Goal: Find specific page/section: Find specific page/section

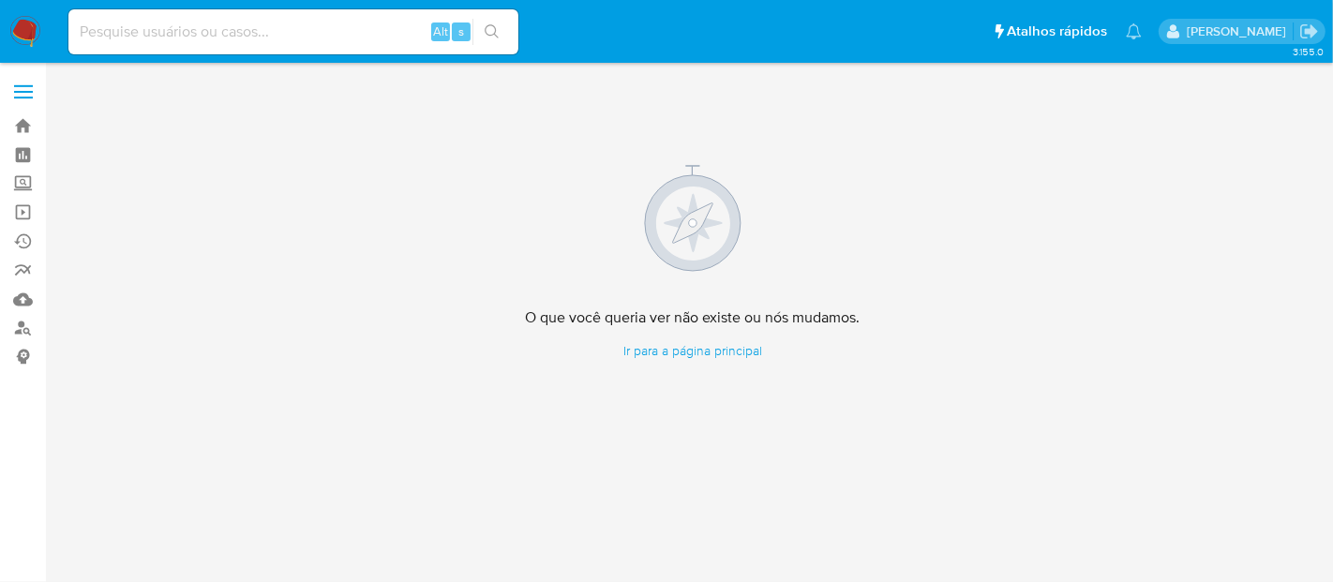
click at [20, 28] on img at bounding box center [25, 32] width 32 height 32
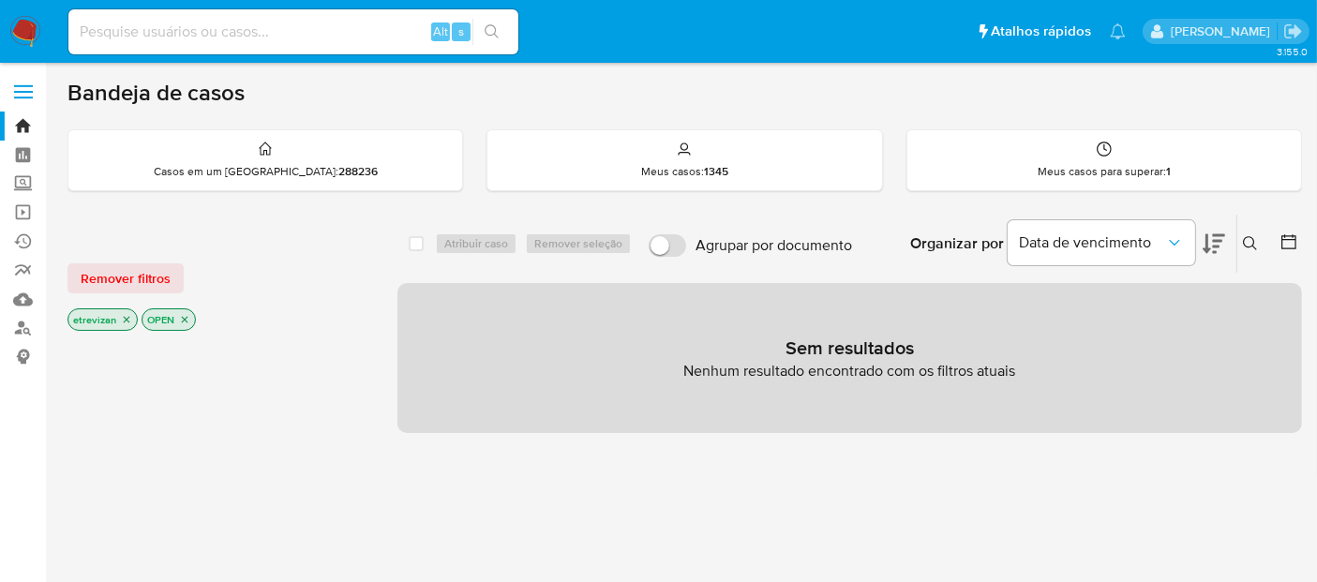
click at [216, 20] on input at bounding box center [293, 32] width 450 height 24
paste input "VOYMN85qCePgl7A27jSmiKpG"
type input "VOYMN85qCePgl7A27jSmiKpG"
click at [489, 35] on icon "search-icon" at bounding box center [492, 31] width 14 height 14
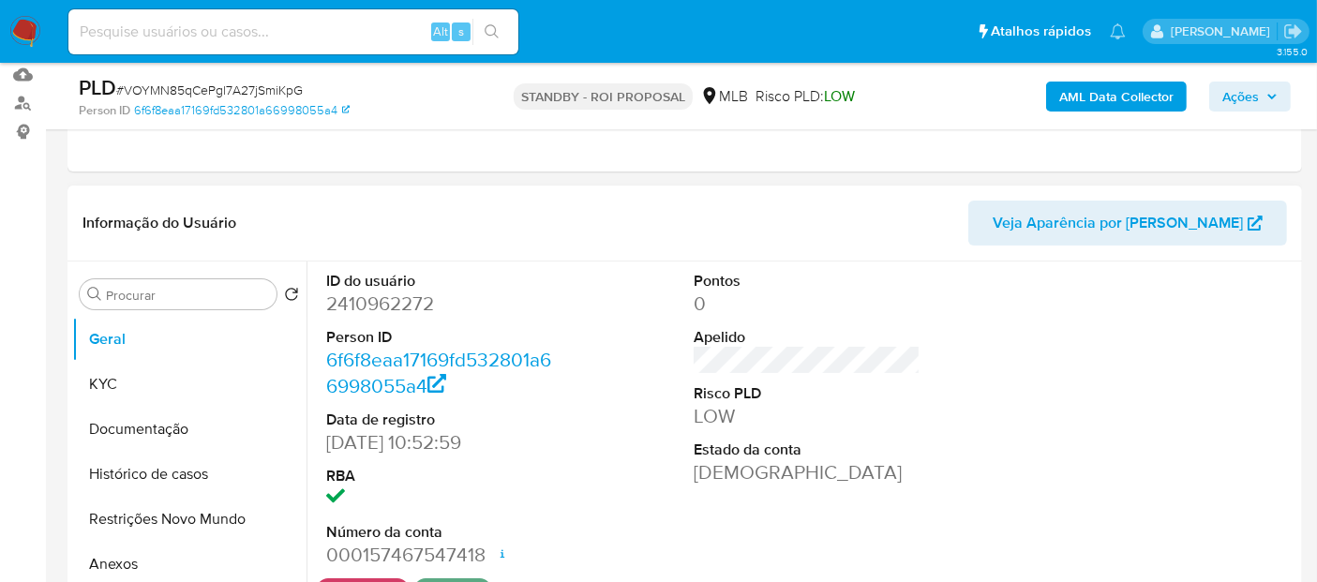
scroll to position [312, 0]
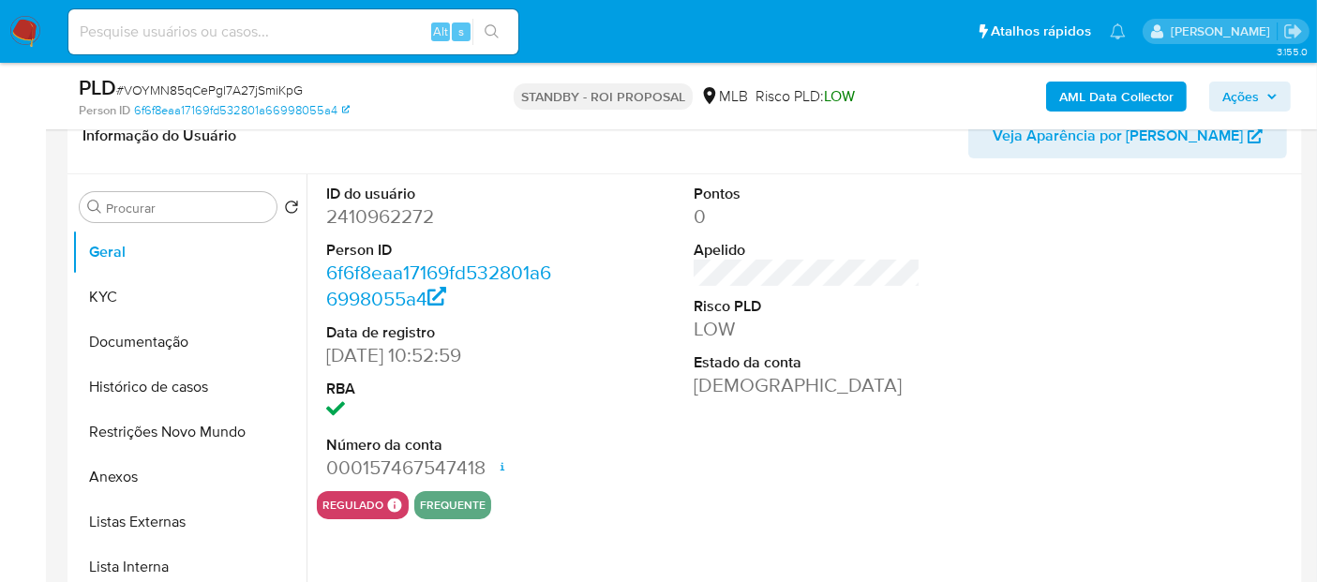
select select "10"
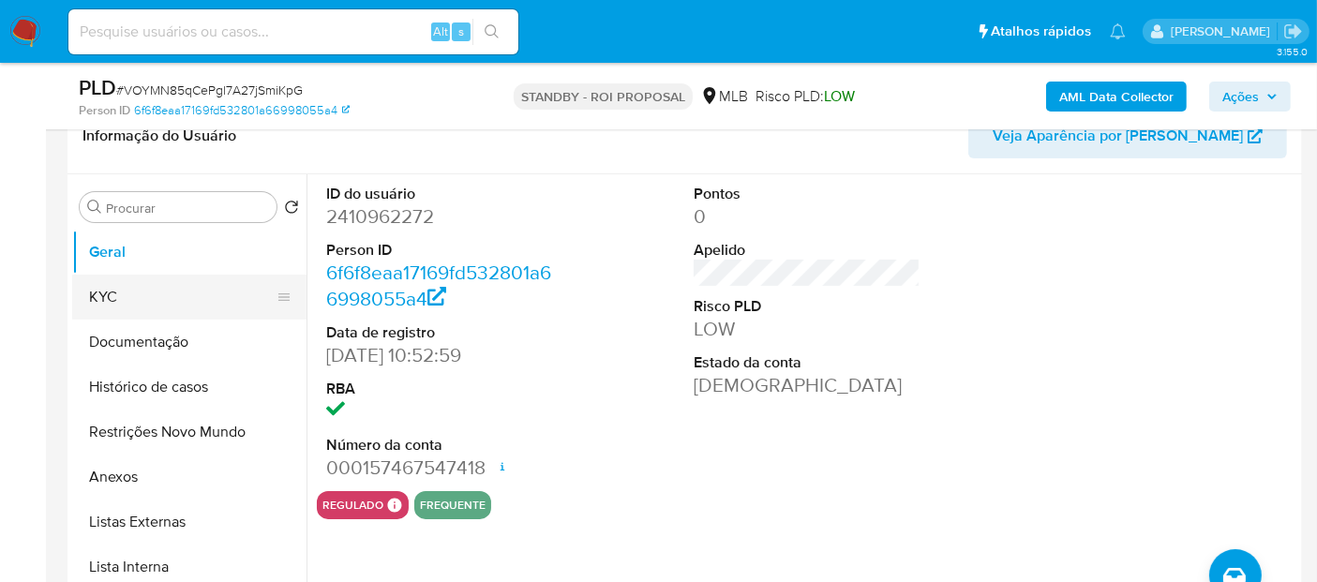
click at [117, 297] on button "KYC" at bounding box center [181, 297] width 219 height 45
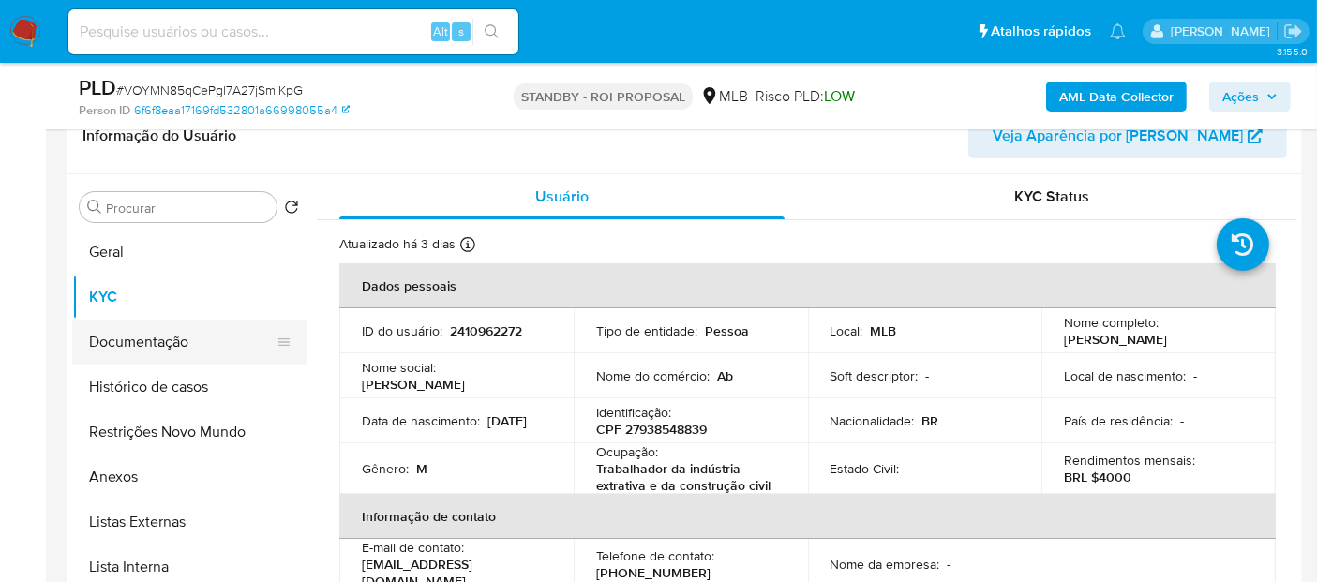
click at [105, 327] on button "Documentação" at bounding box center [181, 342] width 219 height 45
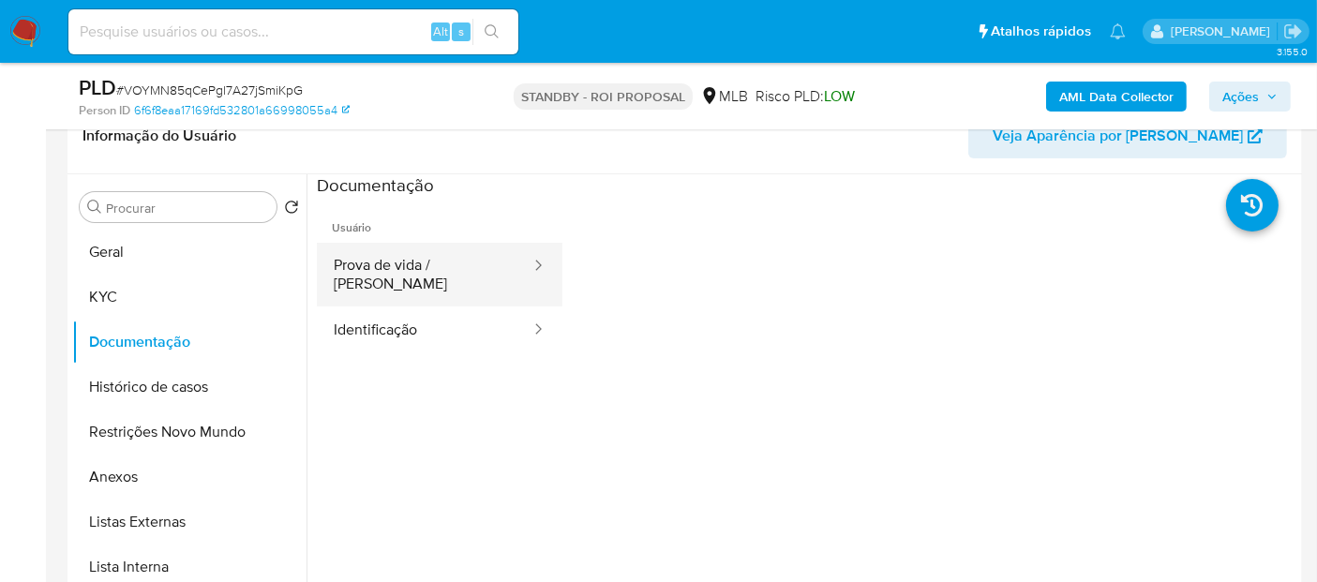
click at [450, 265] on button "Prova de vida / [PERSON_NAME]" at bounding box center [425, 275] width 216 height 64
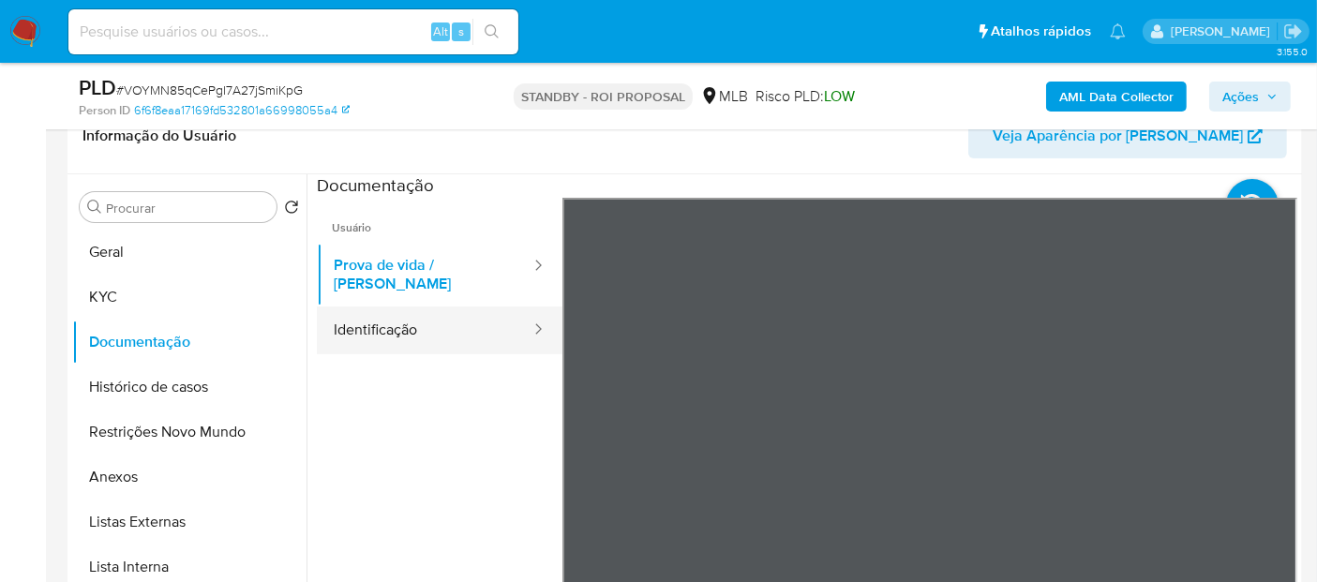
click at [363, 318] on button "Identificação" at bounding box center [425, 331] width 216 height 48
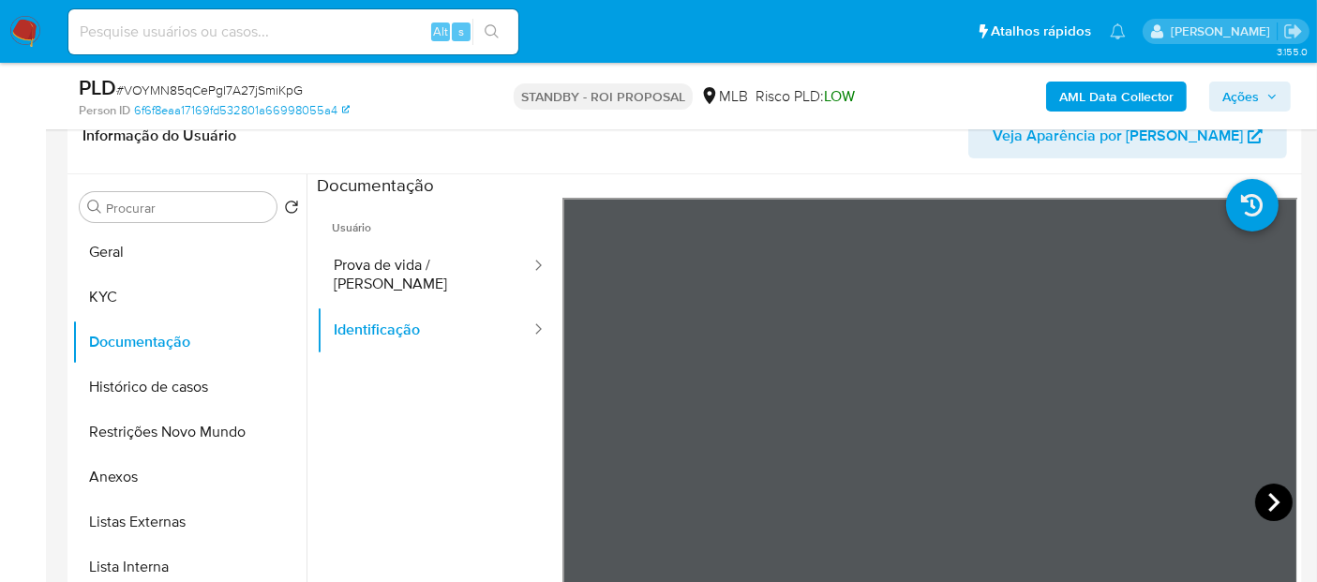
click at [1272, 501] on icon at bounding box center [1274, 502] width 11 height 19
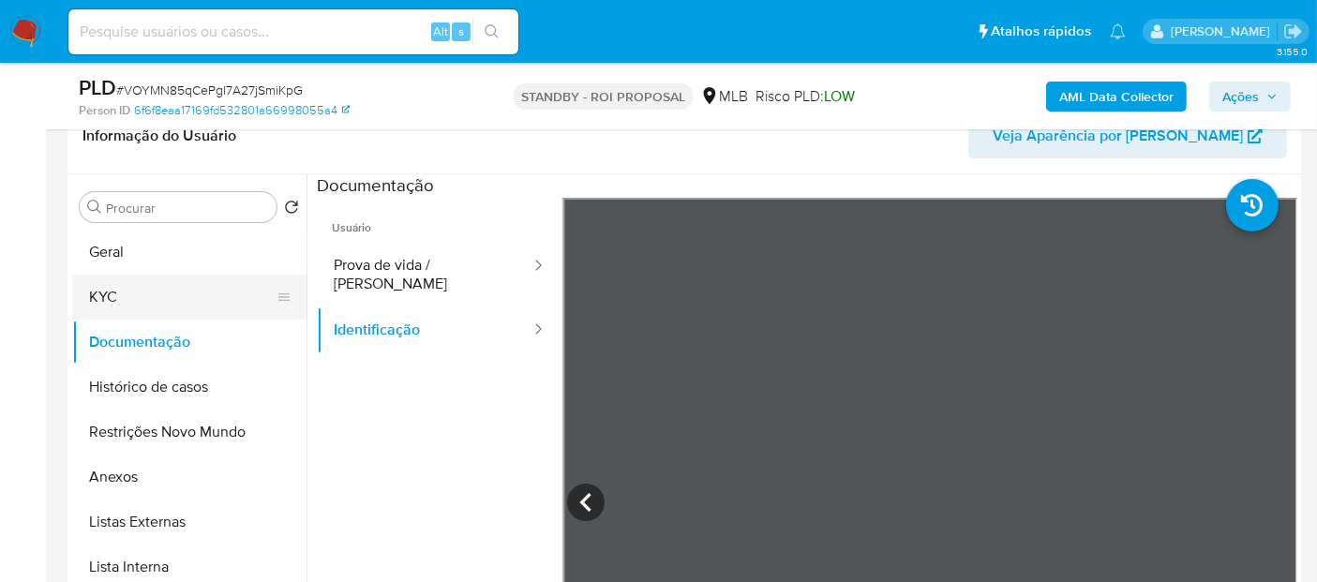
click at [126, 300] on button "KYC" at bounding box center [181, 297] width 219 height 45
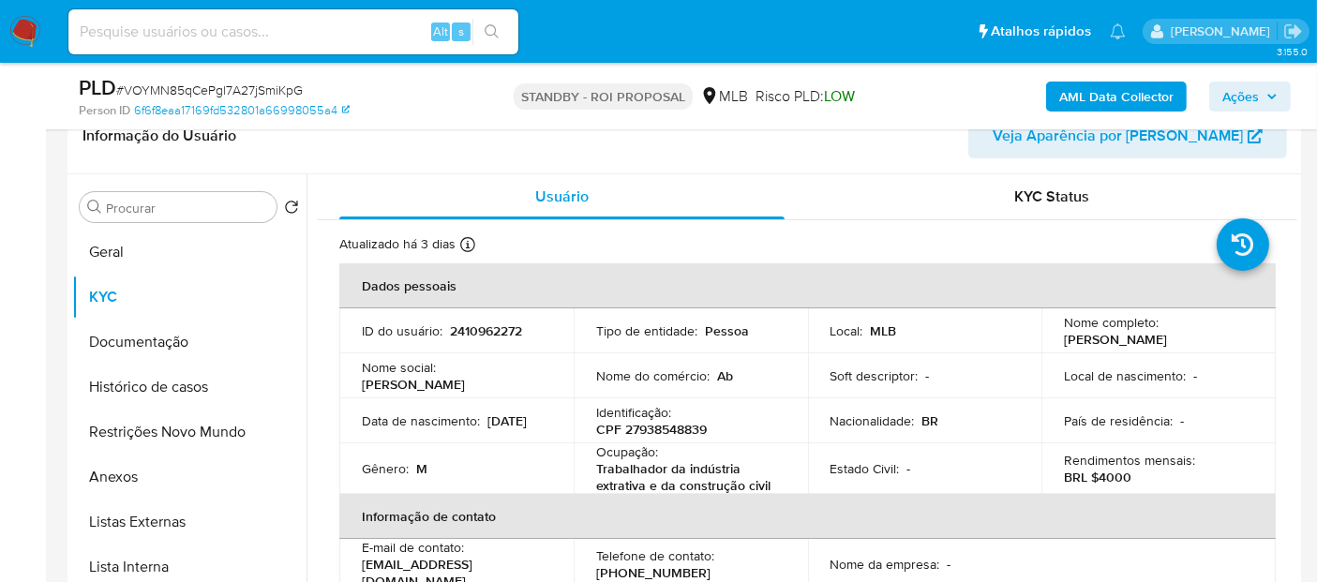
click at [342, 30] on input at bounding box center [293, 32] width 450 height 24
paste input "MmBOUkCFCjQCczHiJF18L1YR"
type input "MmBOUkCFCjQCczHiJF18L1YR"
click at [485, 28] on icon "search-icon" at bounding box center [492, 31] width 15 height 15
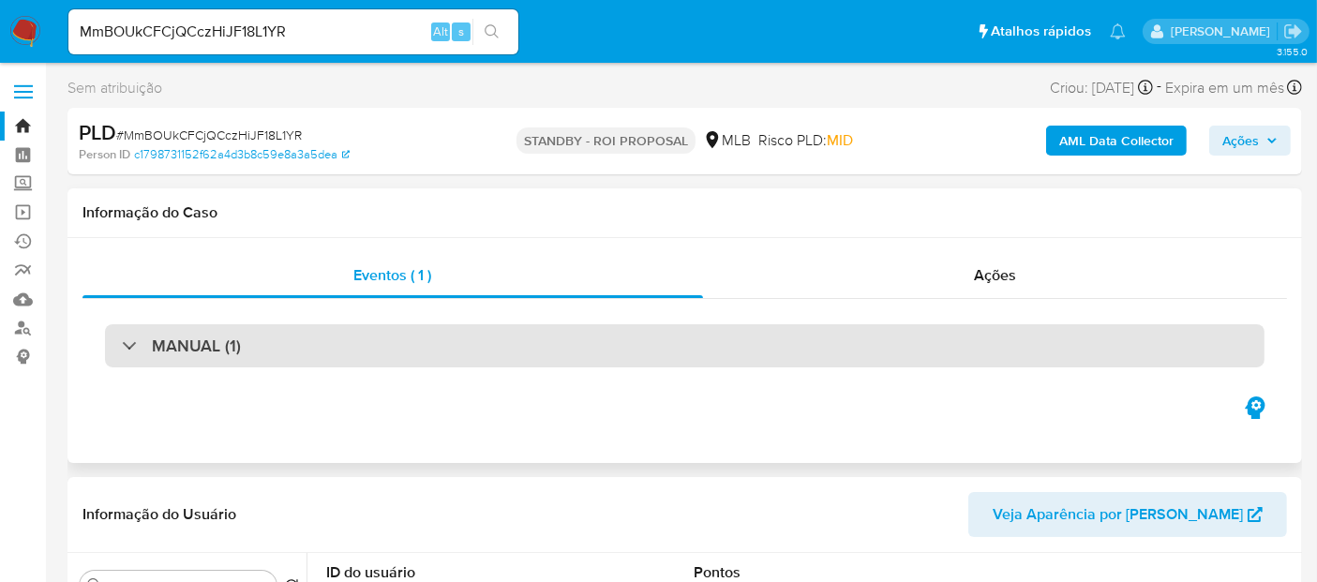
select select "10"
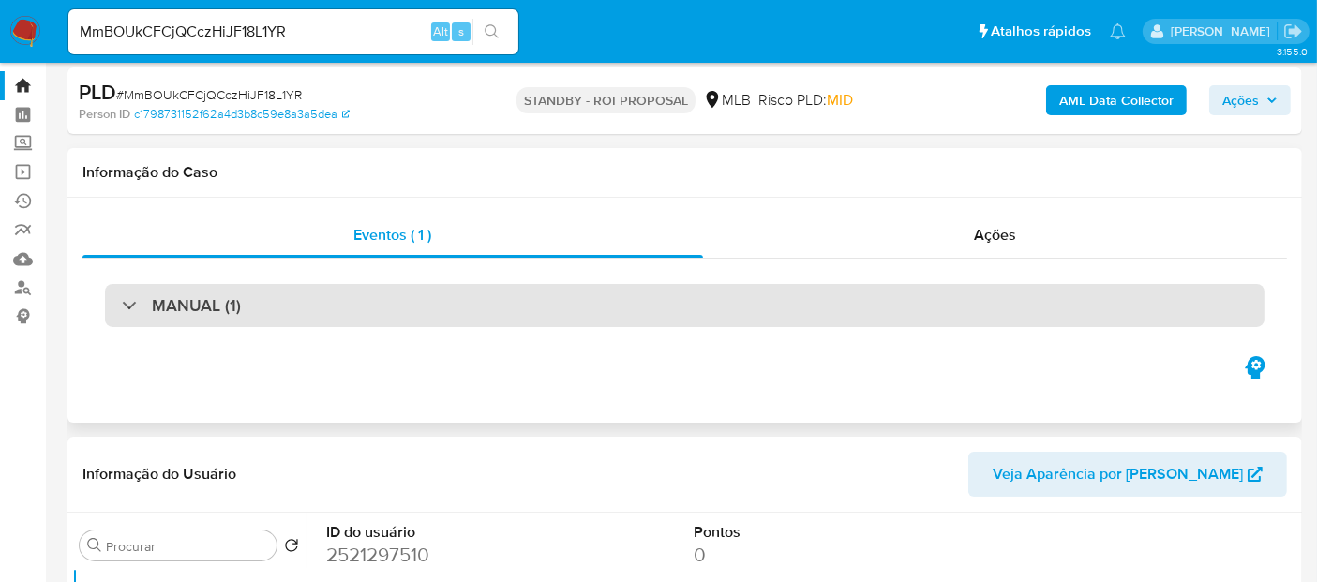
scroll to position [104, 0]
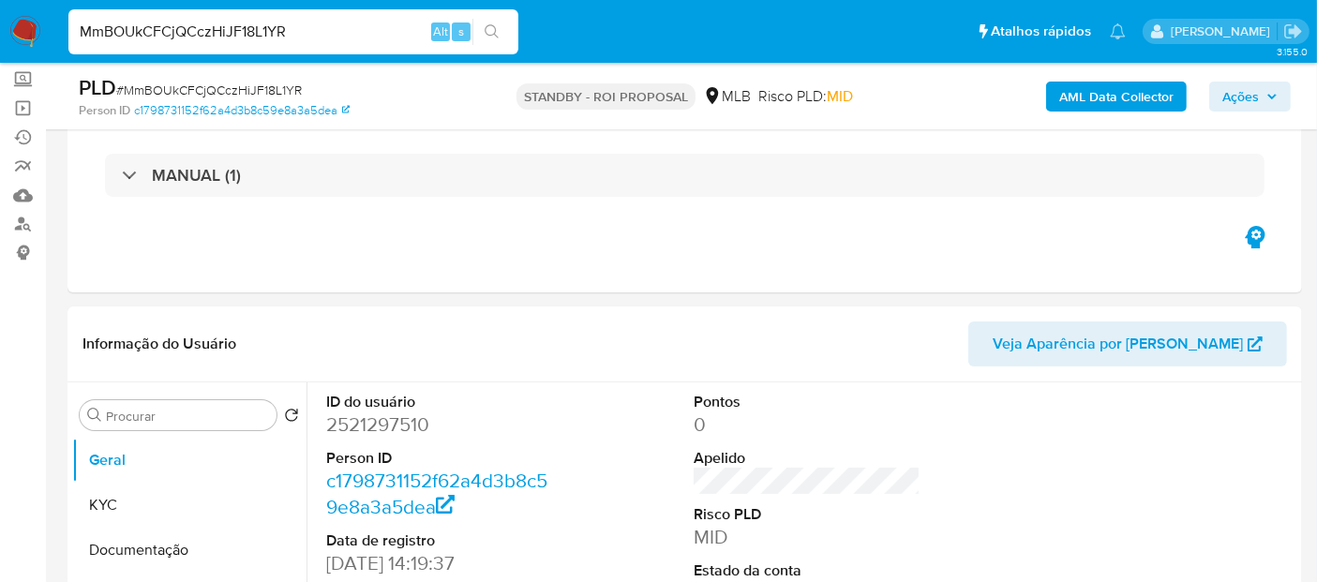
drag, startPoint x: 332, startPoint y: 28, endPoint x: 0, endPoint y: 35, distance: 332.0
click at [0, 35] on nav "Pausado Ver notificaciones MmBOUkCFCjQCczHiJF18L1YR Alt s Atalhos rápidos Presi…" at bounding box center [658, 31] width 1317 height 63
click at [491, 33] on icon "search-icon" at bounding box center [492, 31] width 15 height 15
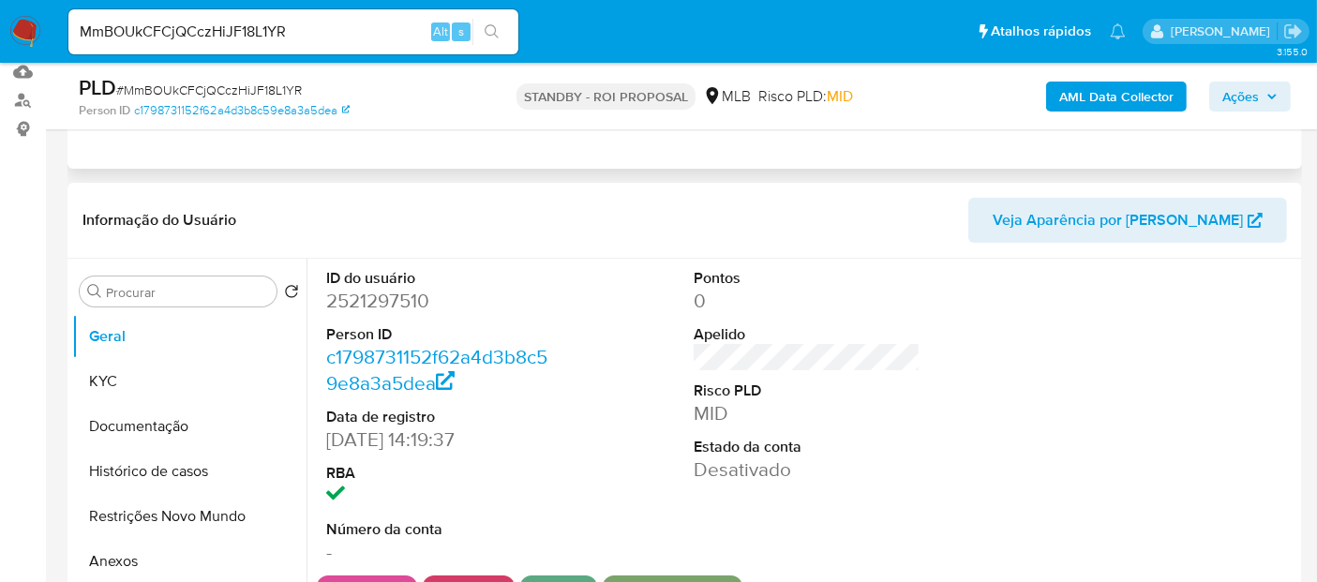
scroll to position [208, 0]
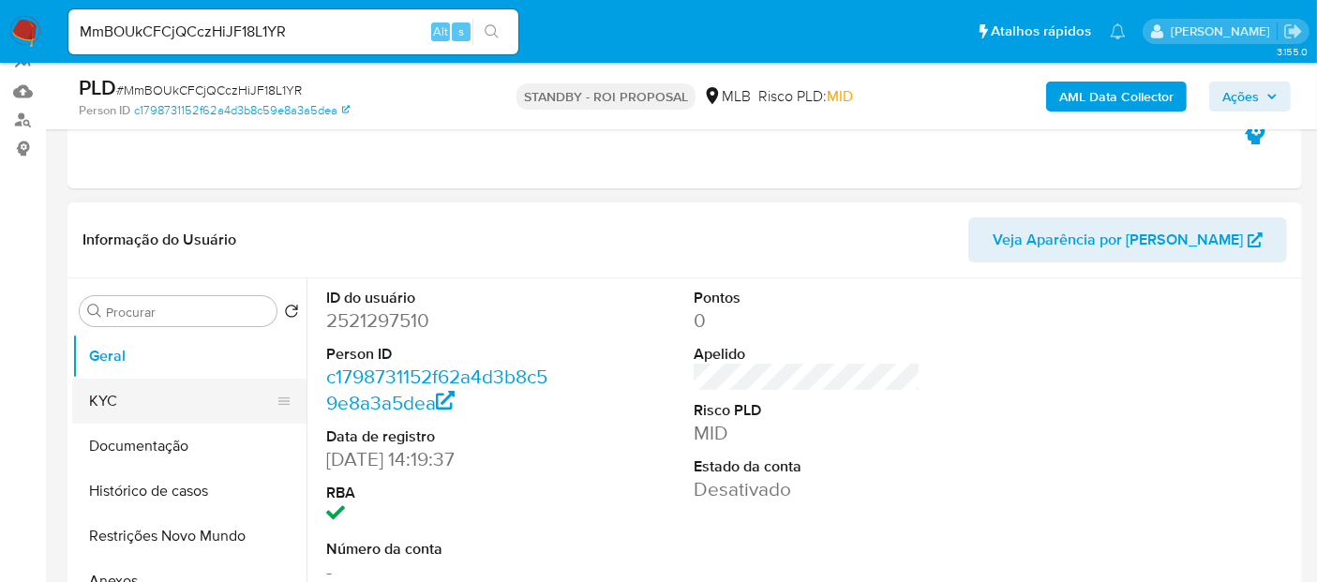
click at [114, 398] on button "KYC" at bounding box center [181, 401] width 219 height 45
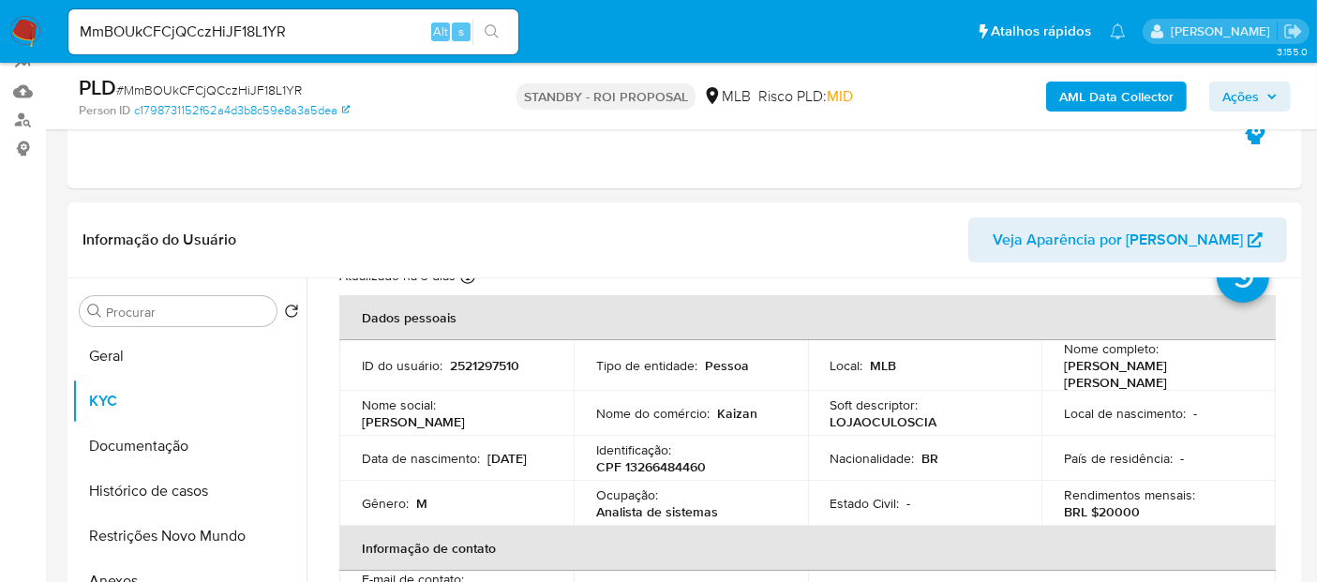
scroll to position [104, 0]
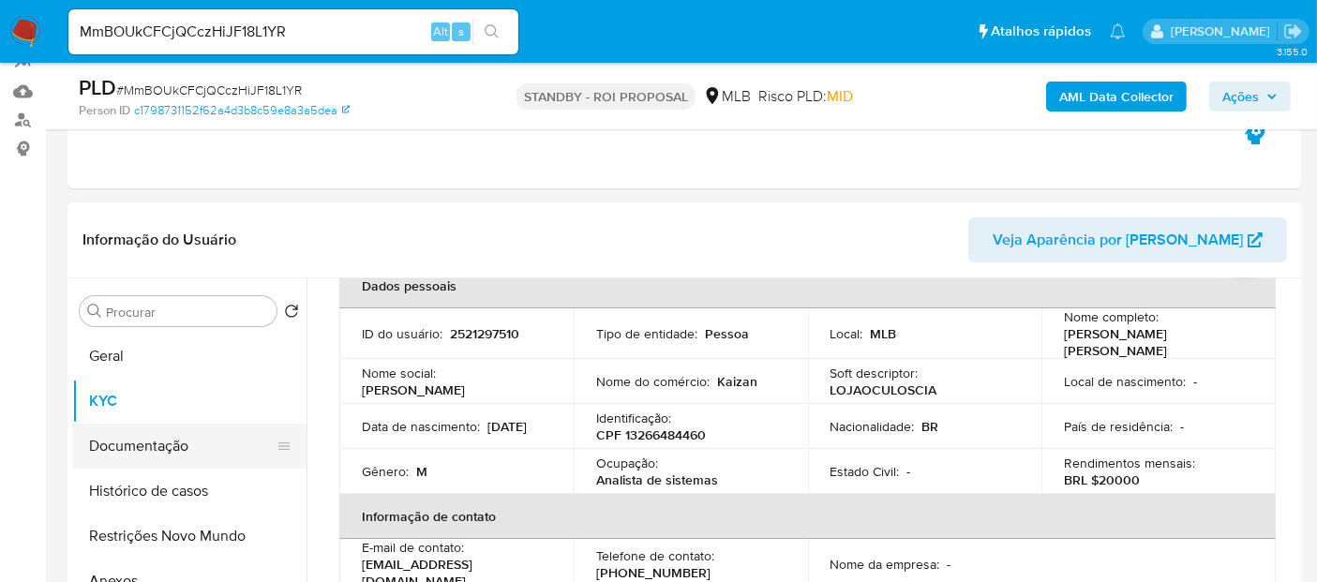
click at [147, 451] on button "Documentação" at bounding box center [181, 446] width 219 height 45
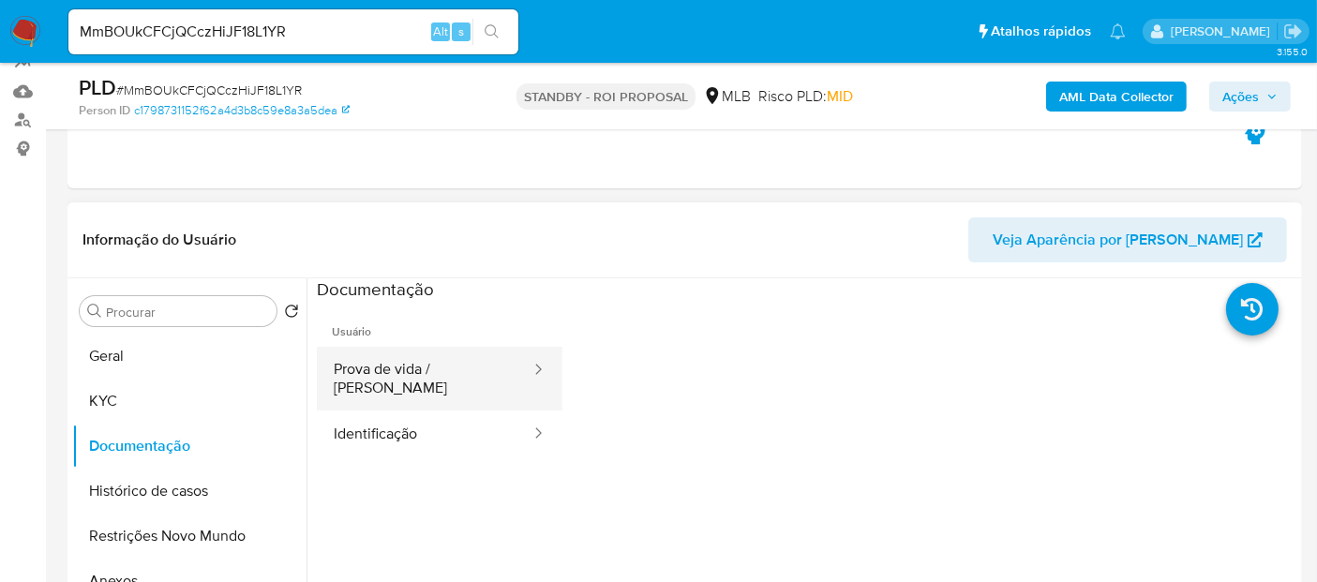
click at [420, 375] on button "Prova de vida / [PERSON_NAME]" at bounding box center [425, 379] width 216 height 64
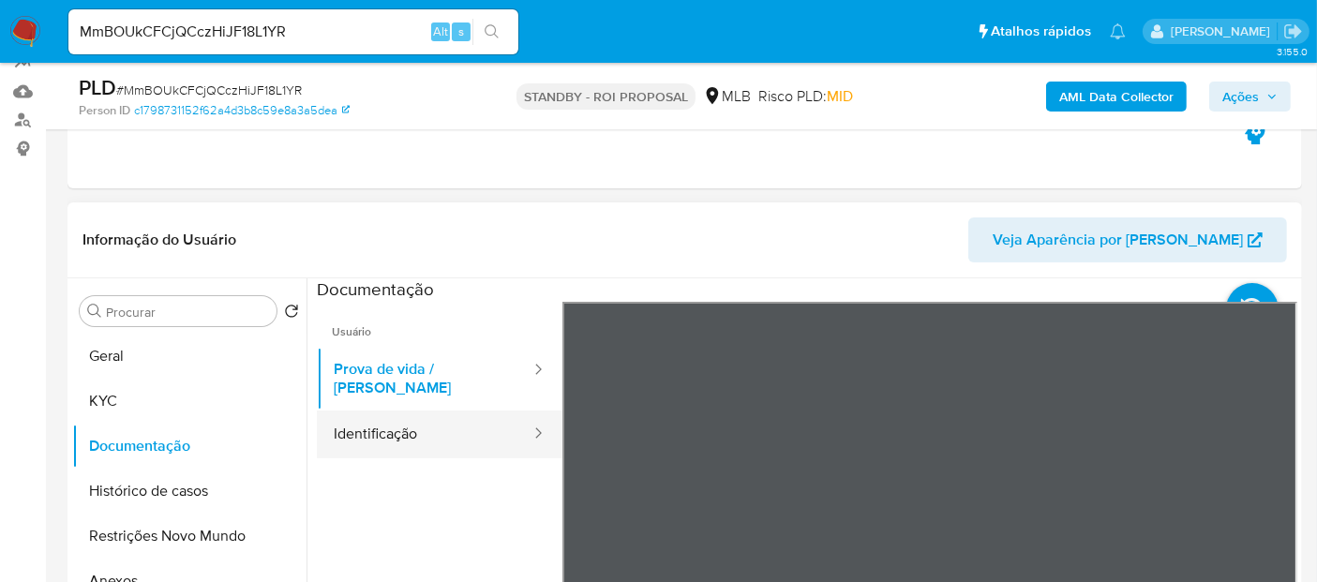
click at [405, 413] on button "Identificação" at bounding box center [425, 435] width 216 height 48
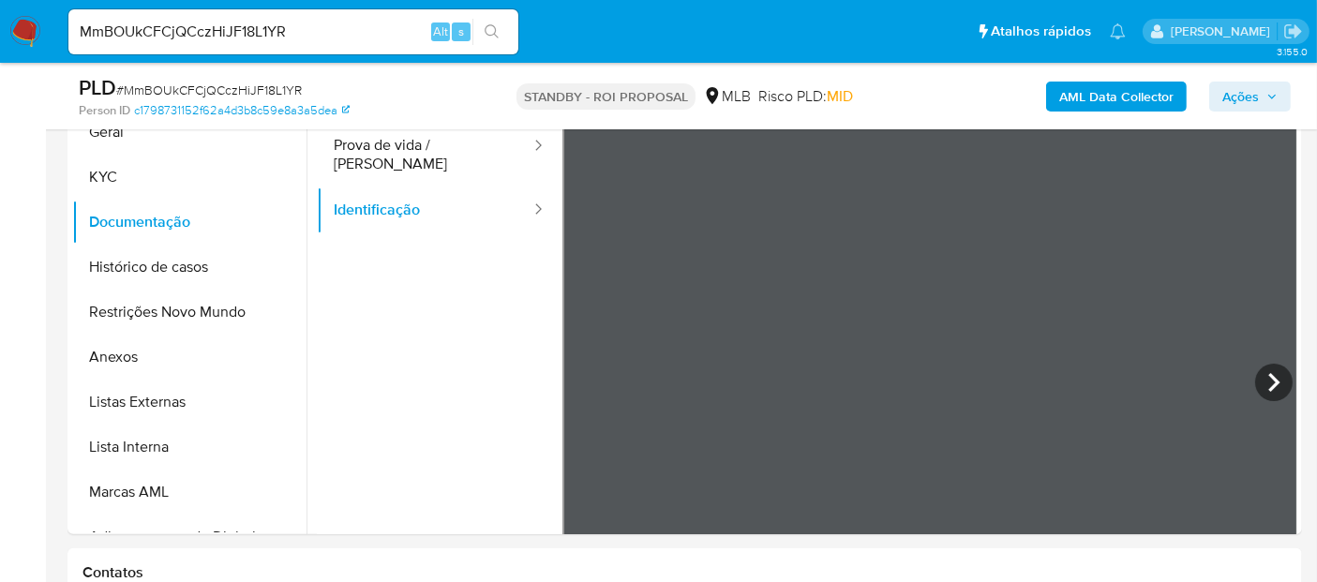
scroll to position [442, 0]
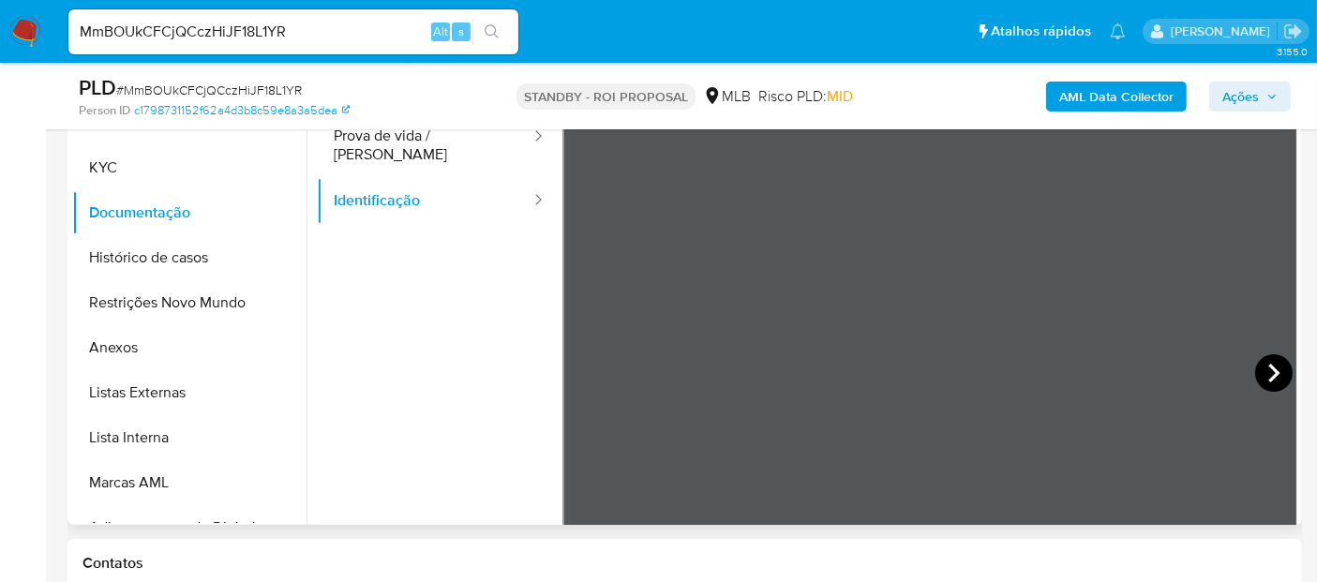
click at [1265, 376] on icon at bounding box center [1274, 373] width 38 height 38
click at [181, 308] on button "Restrições Novo Mundo" at bounding box center [181, 302] width 219 height 45
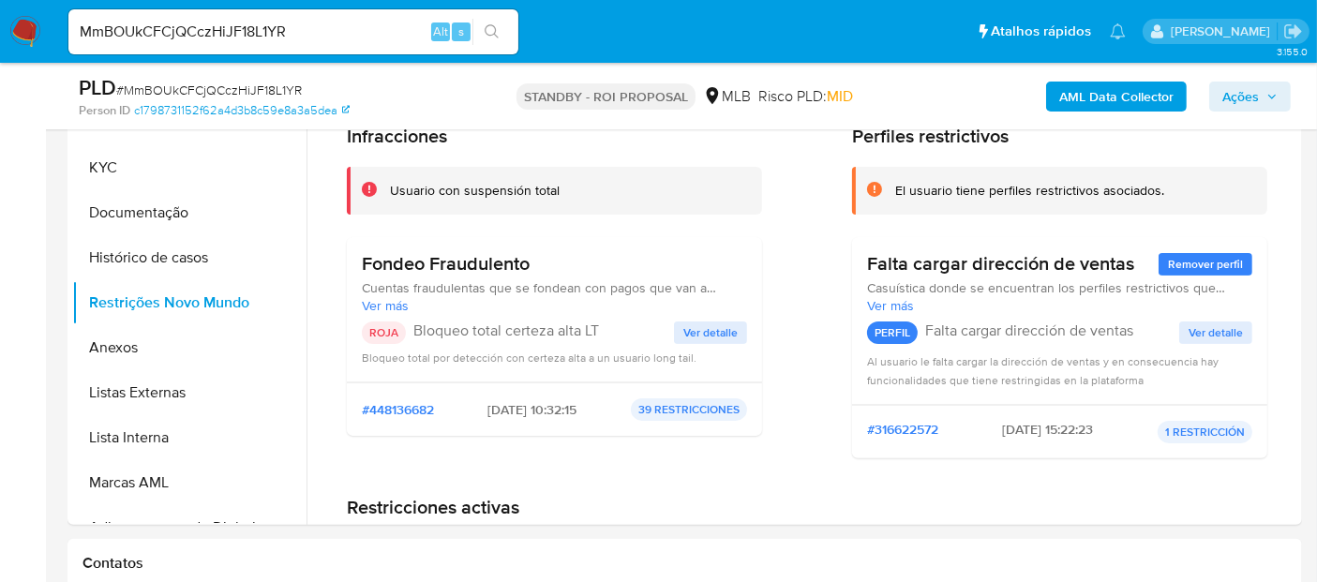
click at [691, 328] on span "Ver detalle" at bounding box center [711, 332] width 54 height 19
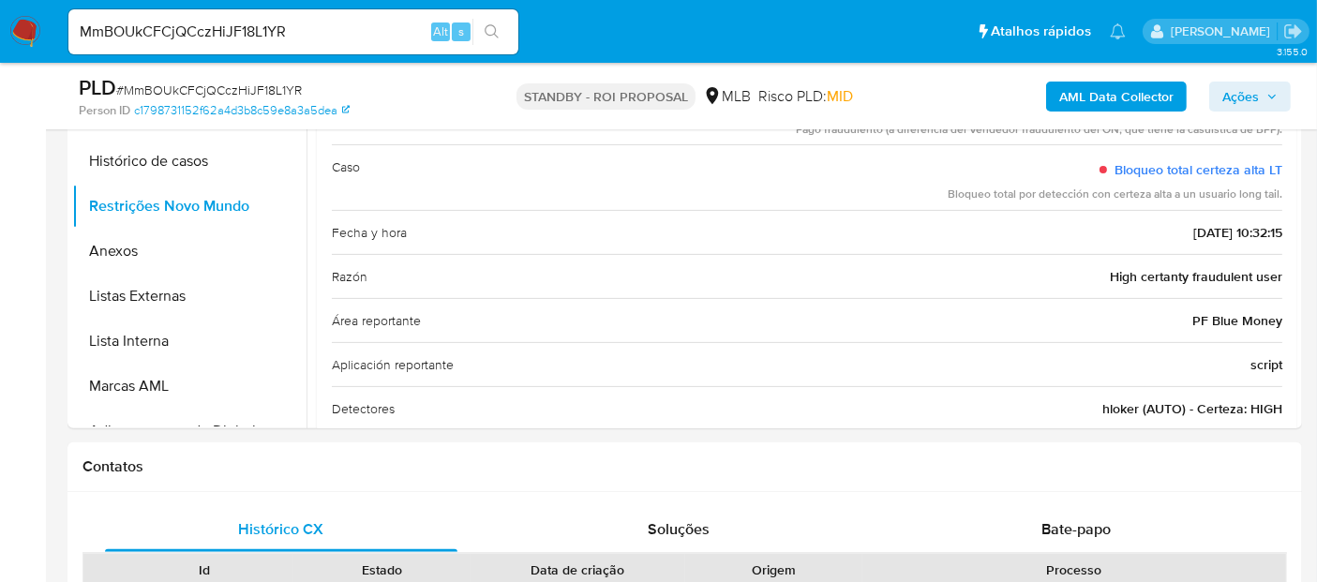
scroll to position [546, 0]
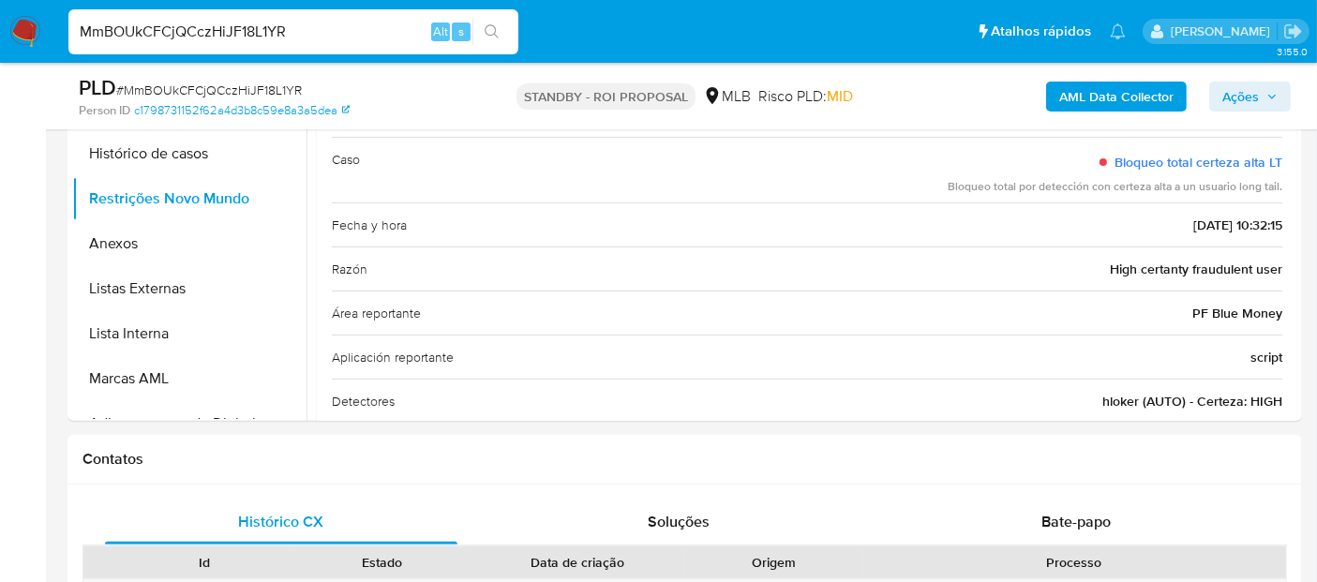
drag, startPoint x: 306, startPoint y: 28, endPoint x: 0, endPoint y: 28, distance: 305.7
click at [0, 28] on nav "Pausado Ver notificaciones MmBOUkCFCjQCczHiJF18L1YR Alt s Atalhos rápidos Presi…" at bounding box center [658, 31] width 1317 height 63
paste input "icga9COem8LlStfQW4wFeNYK"
type input "icga9COem8LlStfQW4wFeNYK"
click at [489, 29] on icon "search-icon" at bounding box center [492, 31] width 15 height 15
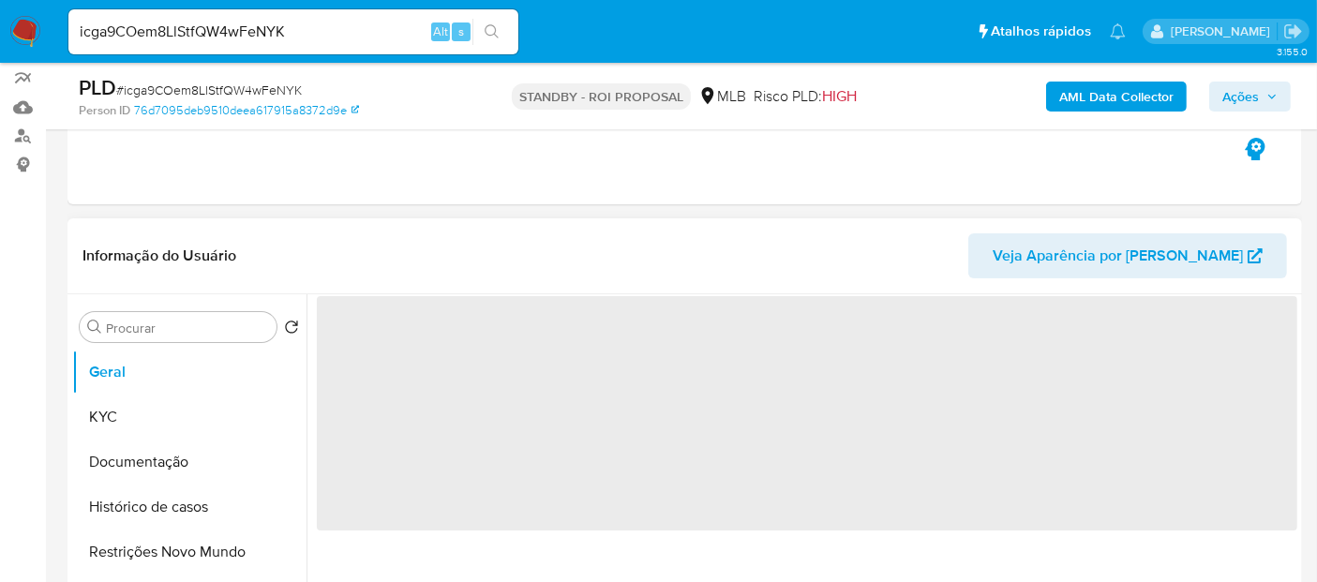
scroll to position [208, 0]
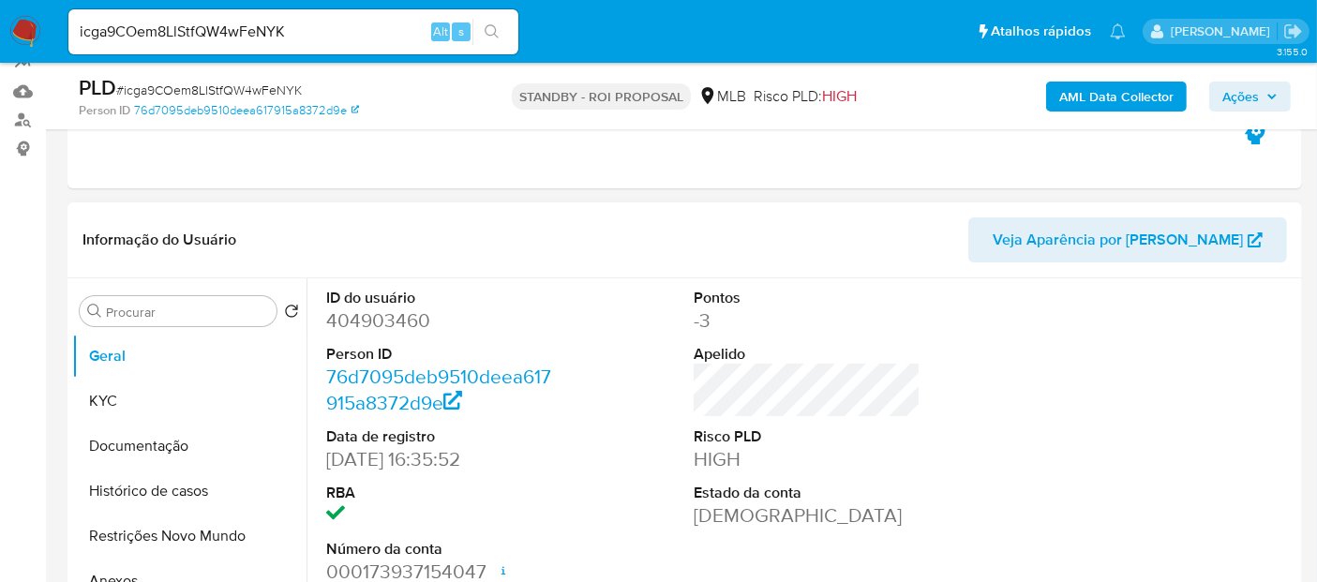
select select "10"
click at [152, 404] on button "KYC" at bounding box center [181, 401] width 219 height 45
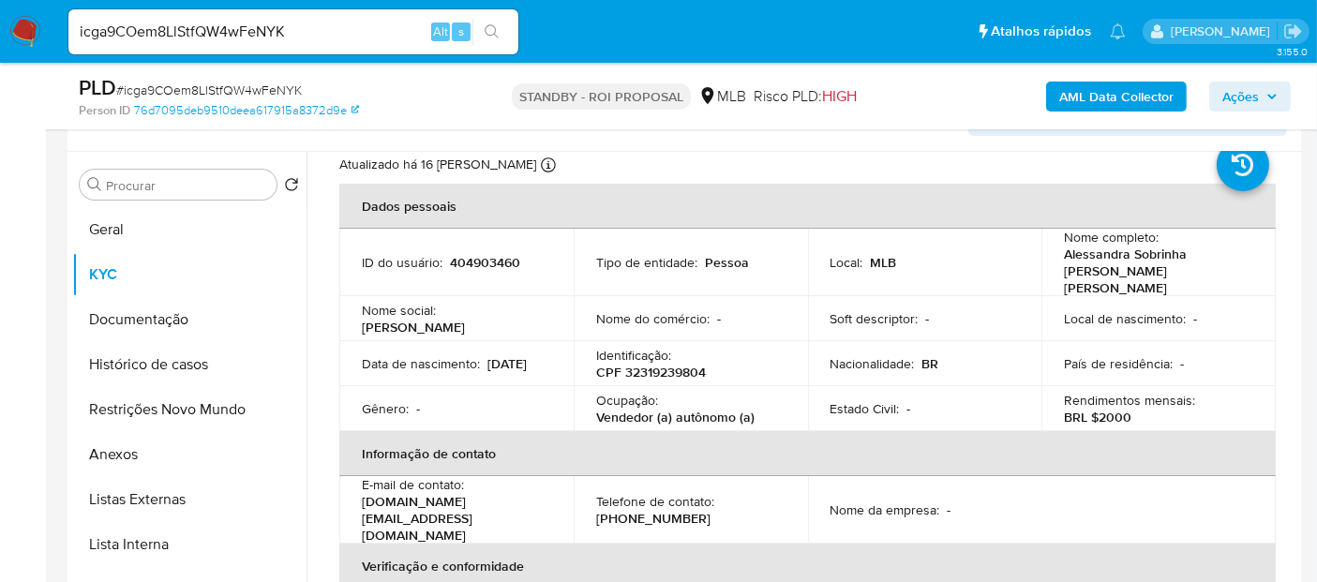
scroll to position [104, 0]
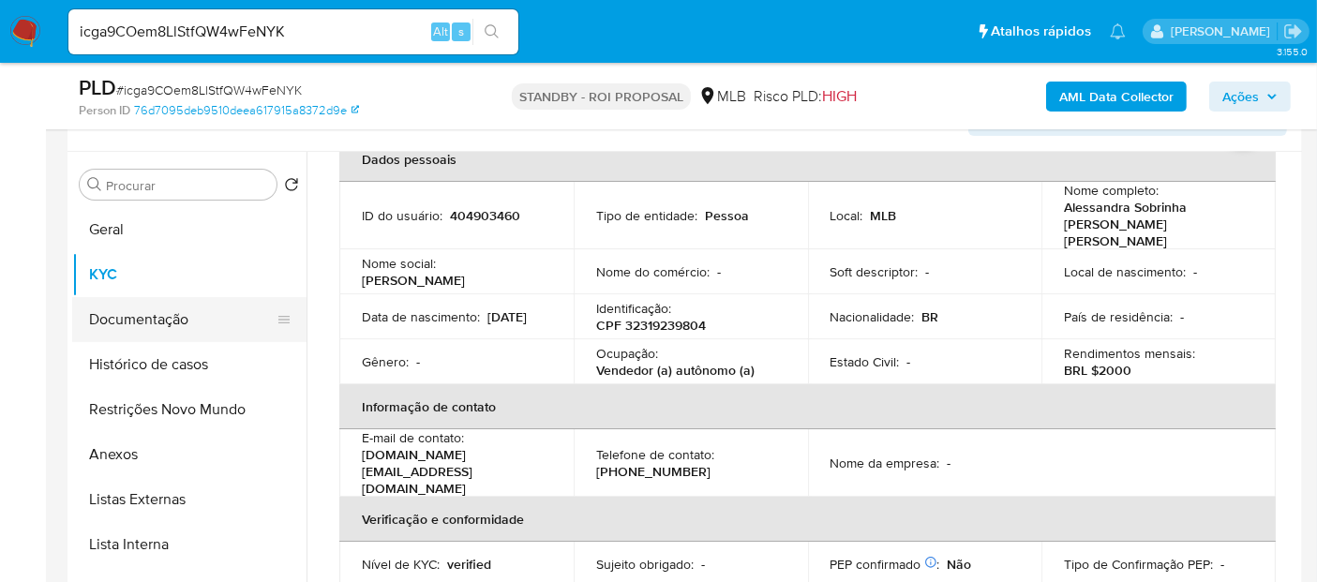
click at [130, 320] on button "Documentação" at bounding box center [181, 319] width 219 height 45
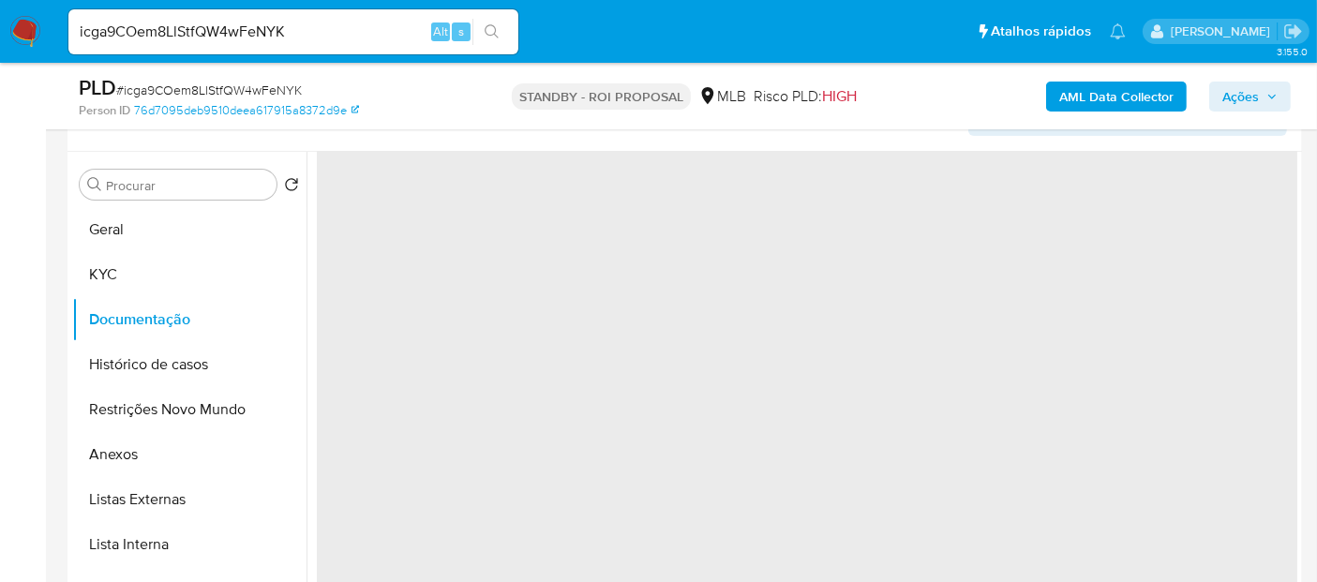
scroll to position [0, 0]
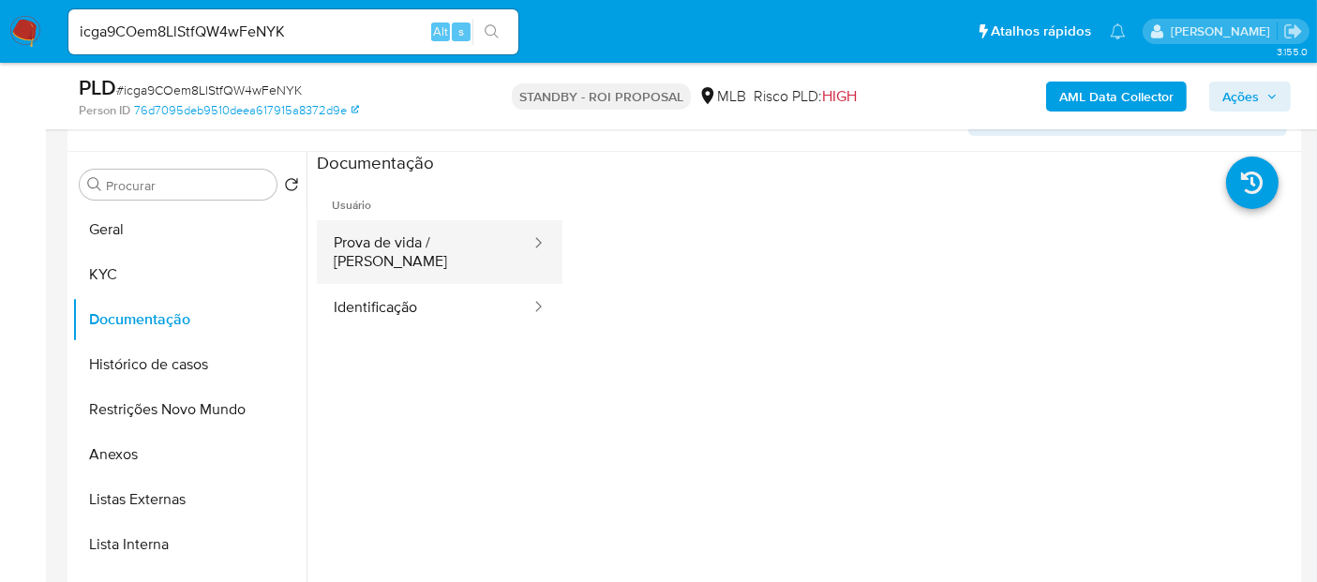
click at [422, 244] on button "Prova de vida / [PERSON_NAME]" at bounding box center [425, 252] width 216 height 64
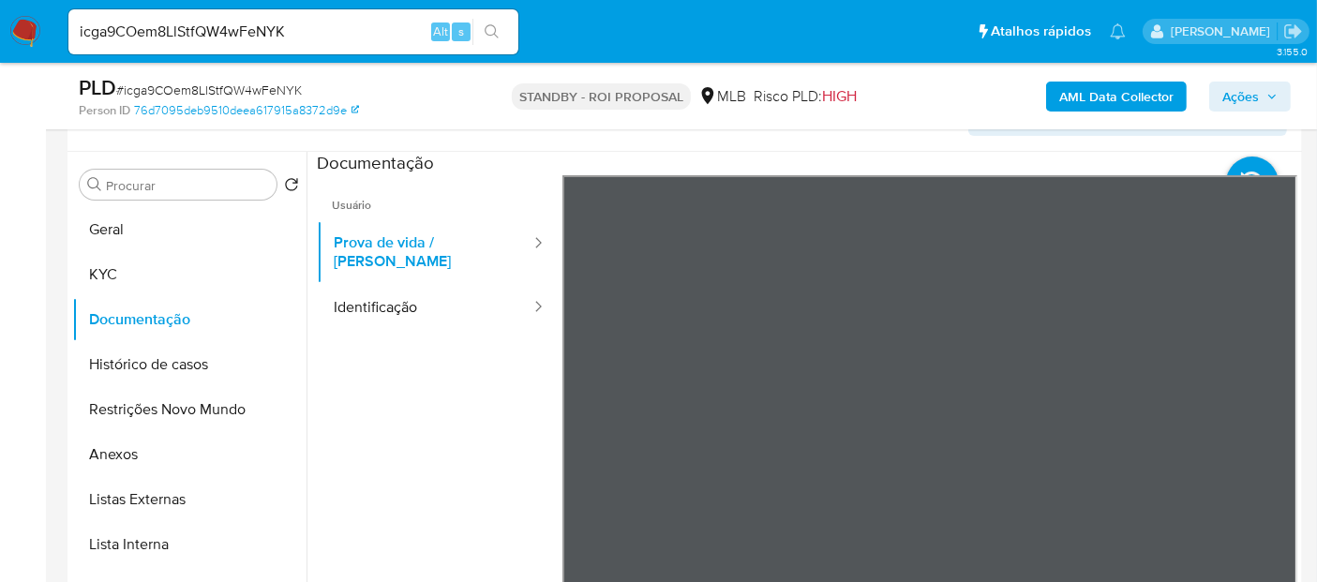
scroll to position [104, 0]
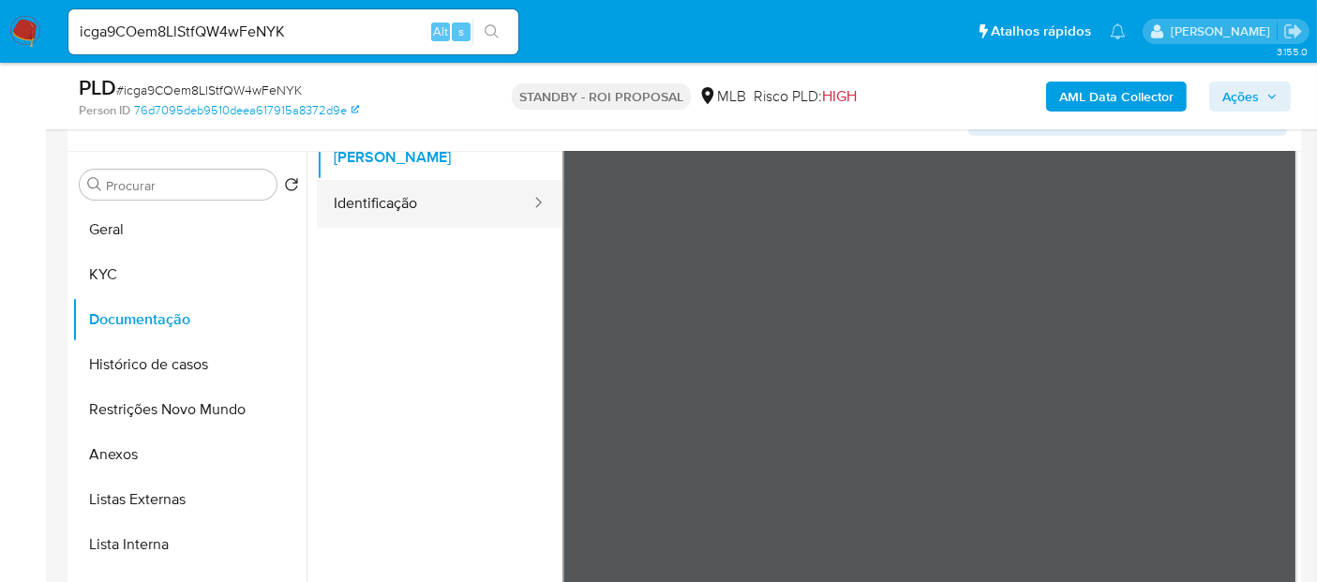
click at [410, 180] on button "Identificação" at bounding box center [425, 204] width 216 height 48
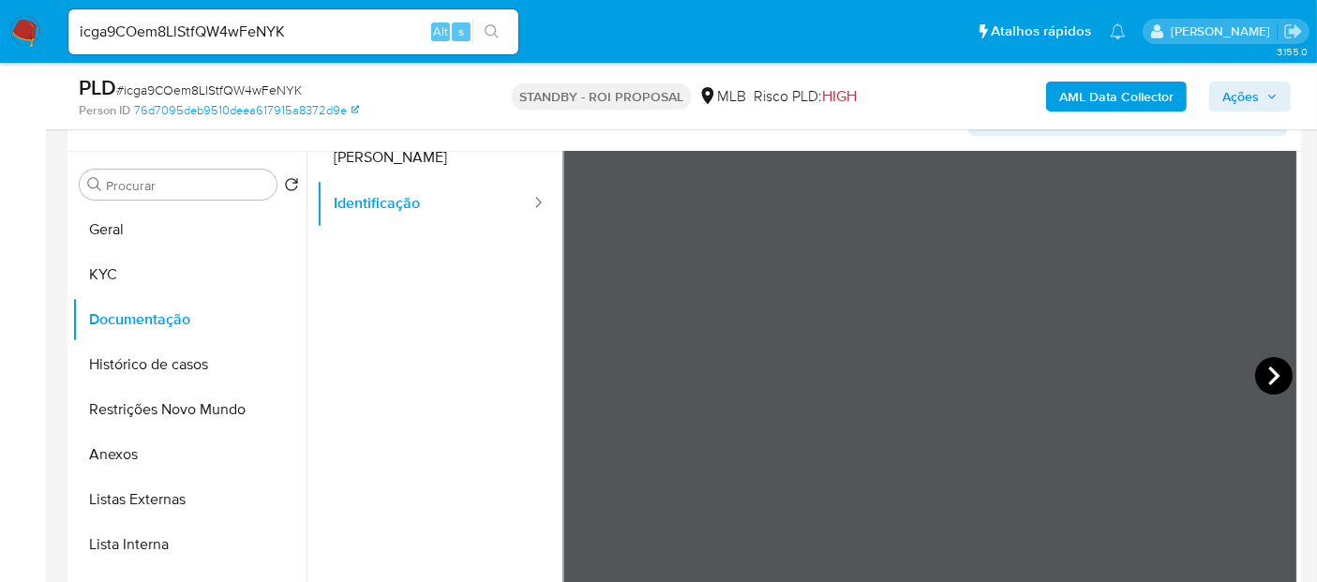
click at [1260, 368] on icon at bounding box center [1274, 376] width 38 height 38
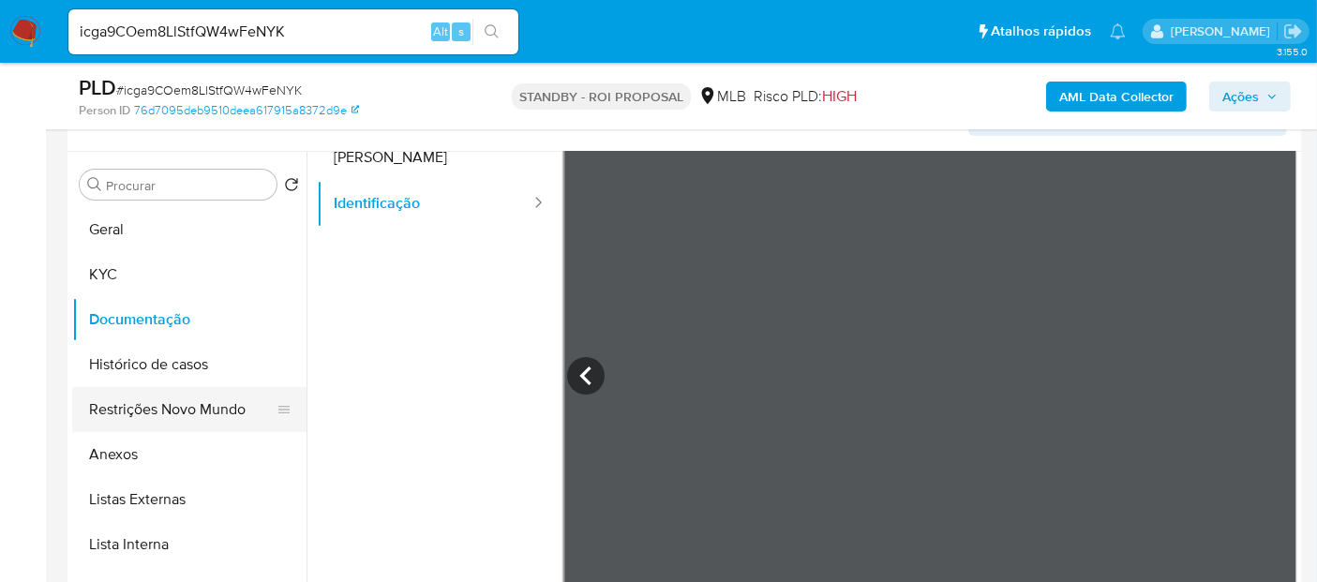
click at [158, 406] on button "Restrições Novo Mundo" at bounding box center [181, 409] width 219 height 45
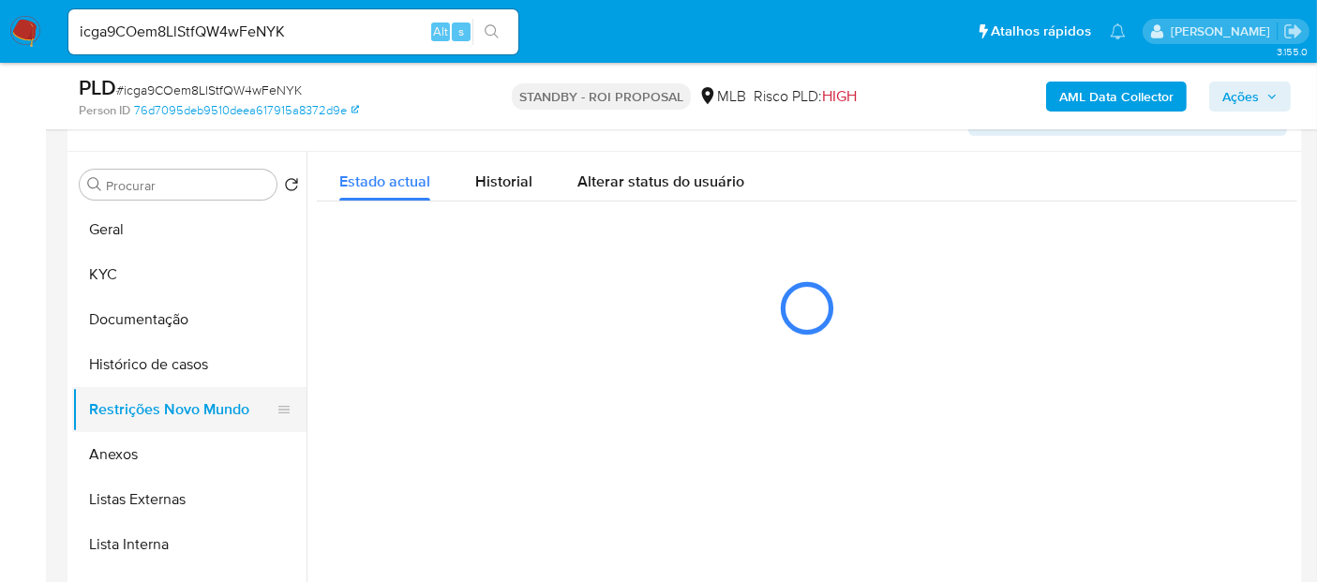
scroll to position [0, 0]
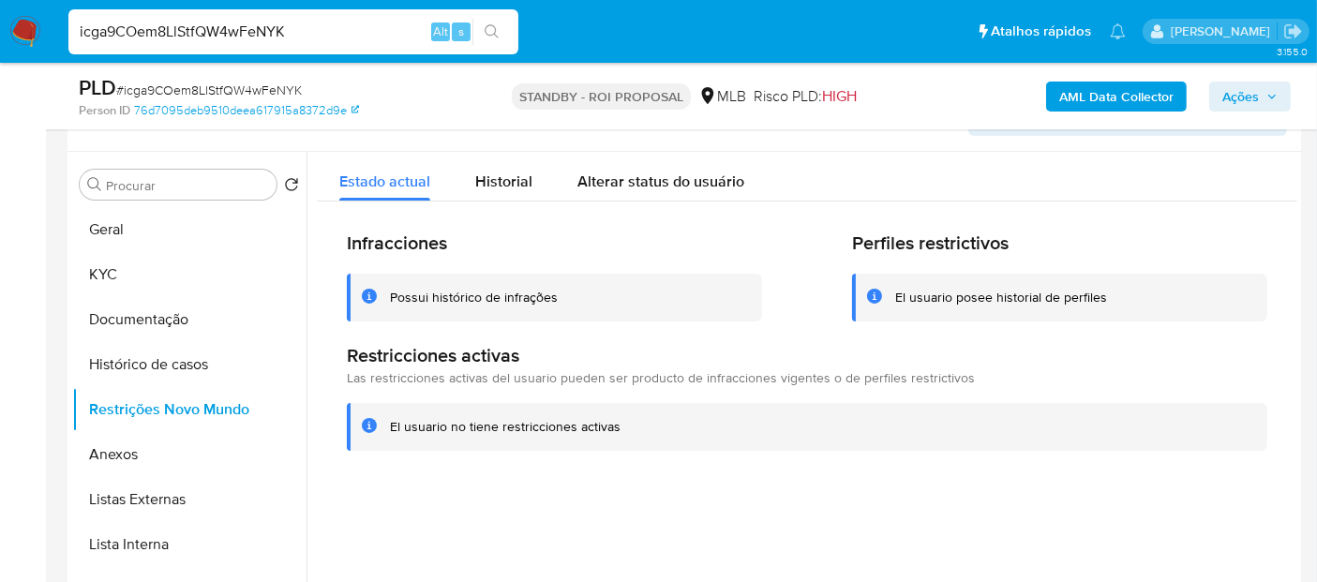
drag, startPoint x: 329, startPoint y: 36, endPoint x: 0, endPoint y: 46, distance: 329.3
click at [0, 46] on nav "Pausado Ver notificaciones icga9COem8LlStfQW4wFeNYK Alt s Atalhos rápidos Presi…" at bounding box center [658, 31] width 1317 height 63
paste input "EnYOMdlBqnWI1edcbAmi5QE3"
type input "EnYOMdlBqnWI1edcbAmi5QE3"
click at [492, 24] on icon "search-icon" at bounding box center [492, 31] width 15 height 15
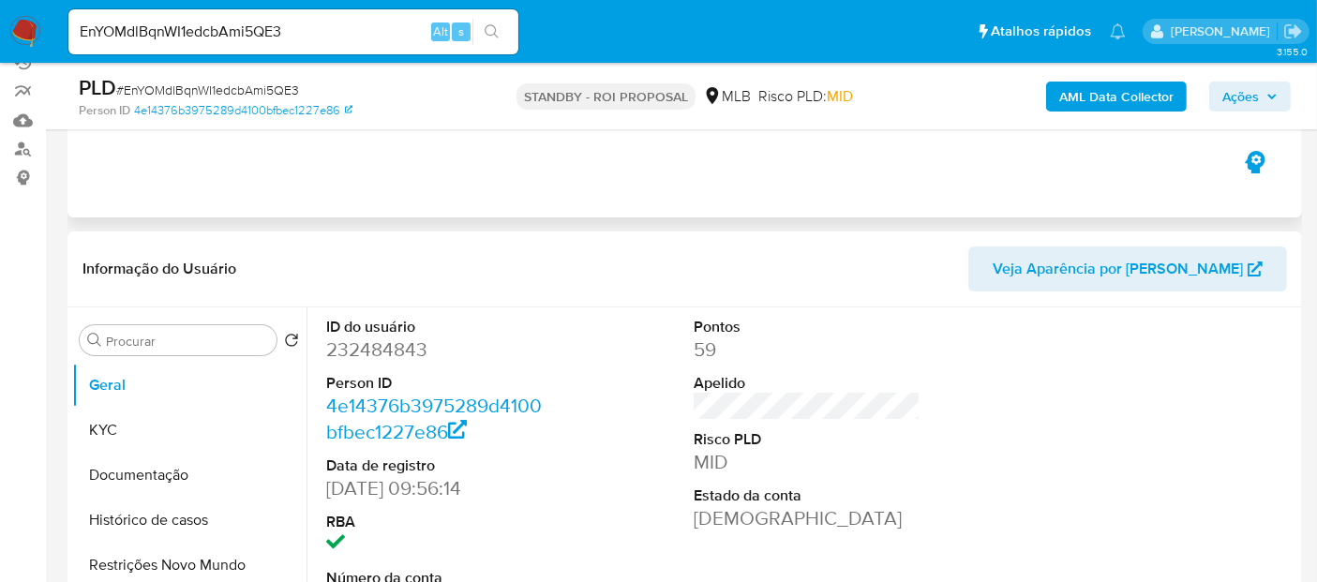
select select "10"
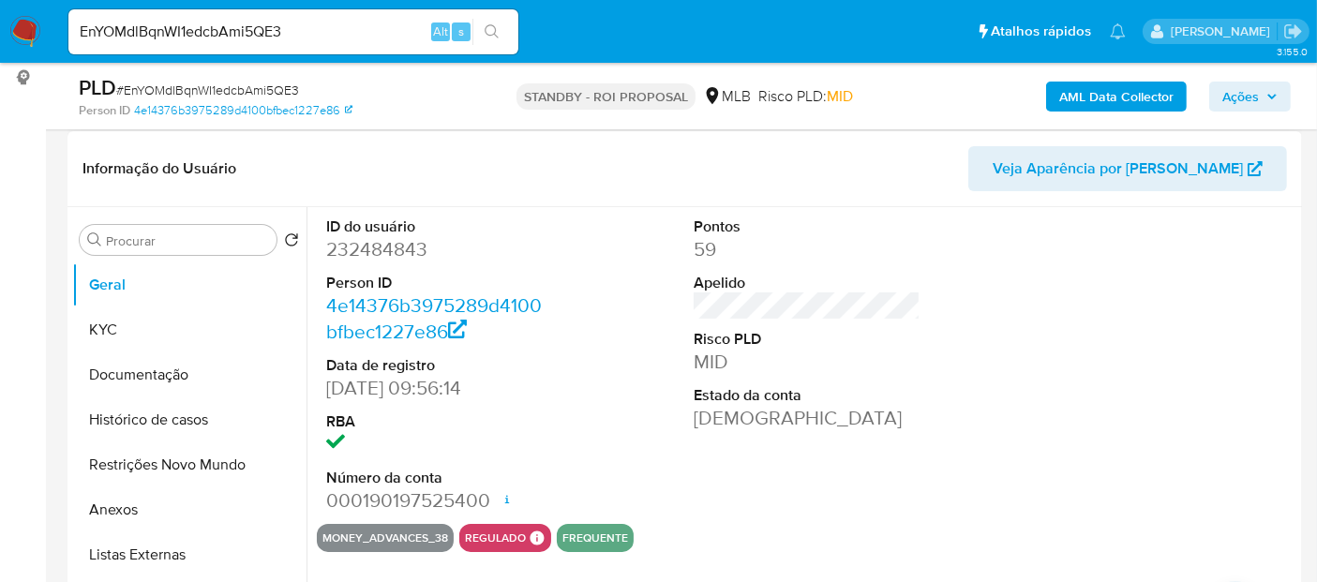
scroll to position [312, 0]
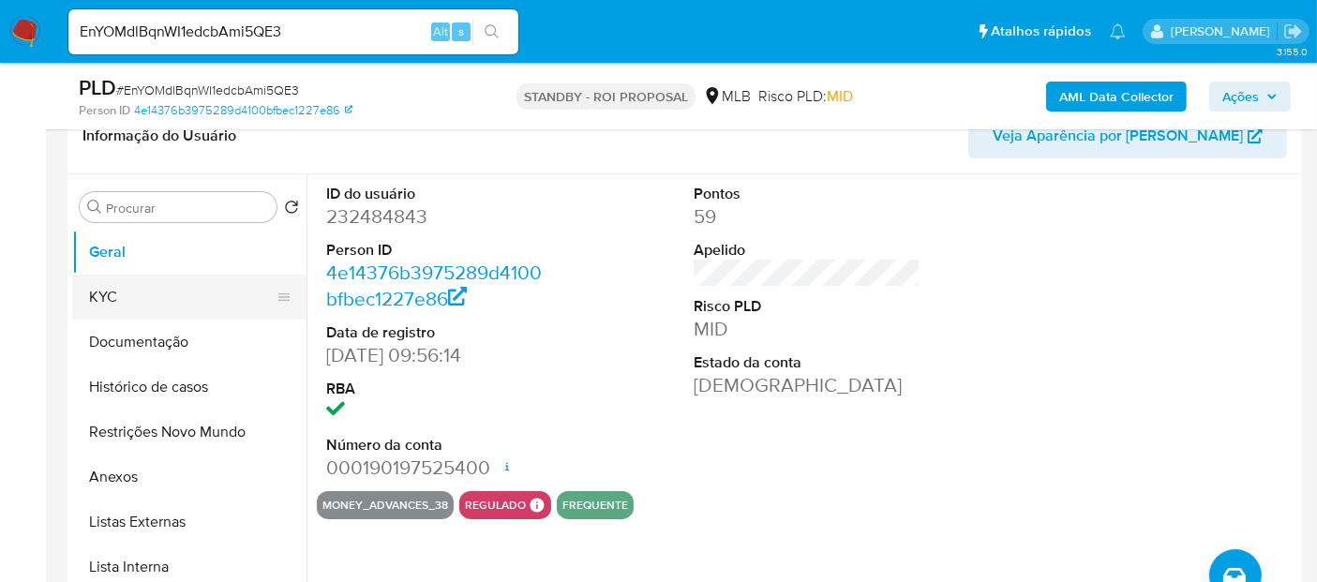
drag, startPoint x: 107, startPoint y: 289, endPoint x: 294, endPoint y: 315, distance: 189.4
click at [110, 291] on button "KYC" at bounding box center [181, 297] width 219 height 45
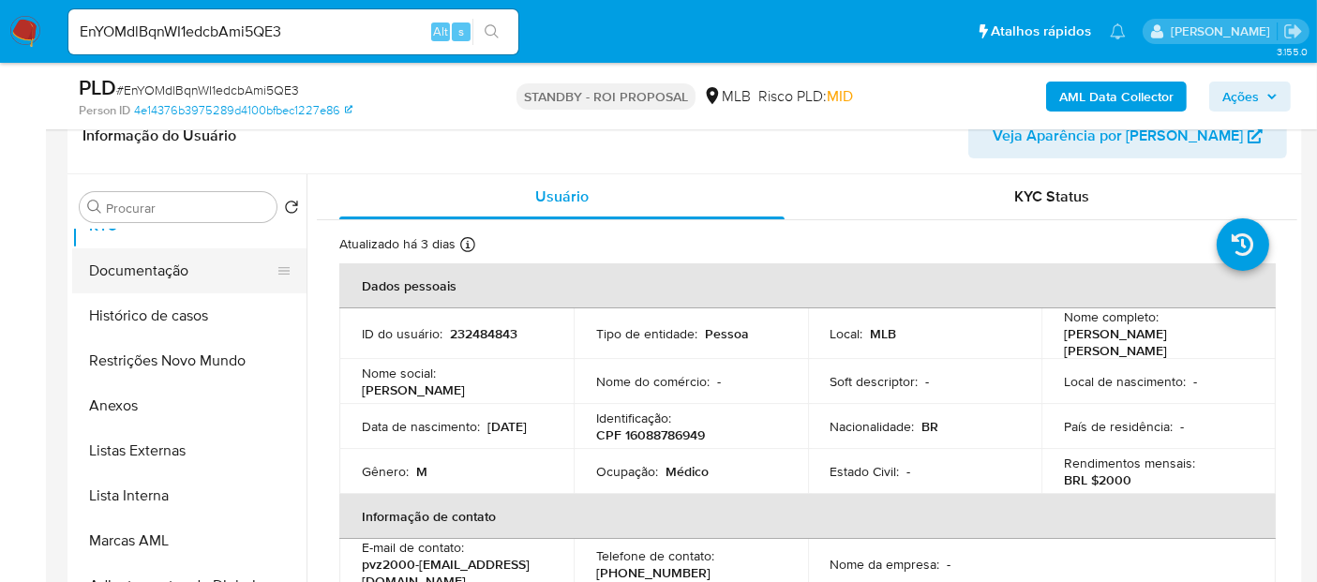
scroll to position [104, 0]
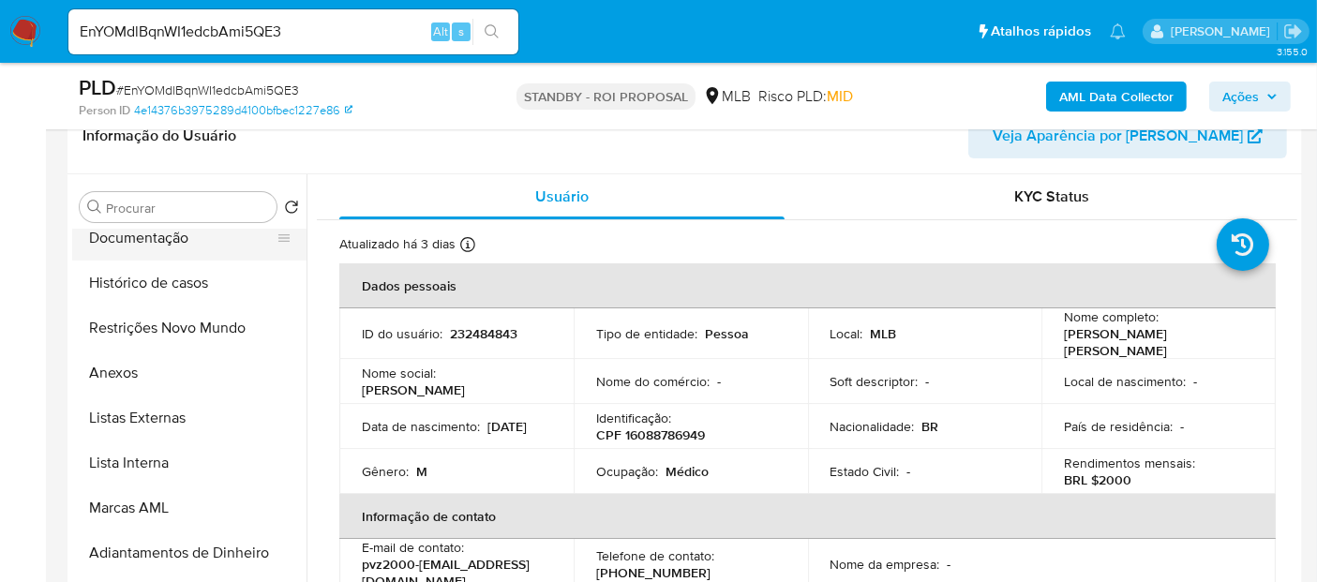
click at [139, 241] on button "Documentação" at bounding box center [181, 238] width 219 height 45
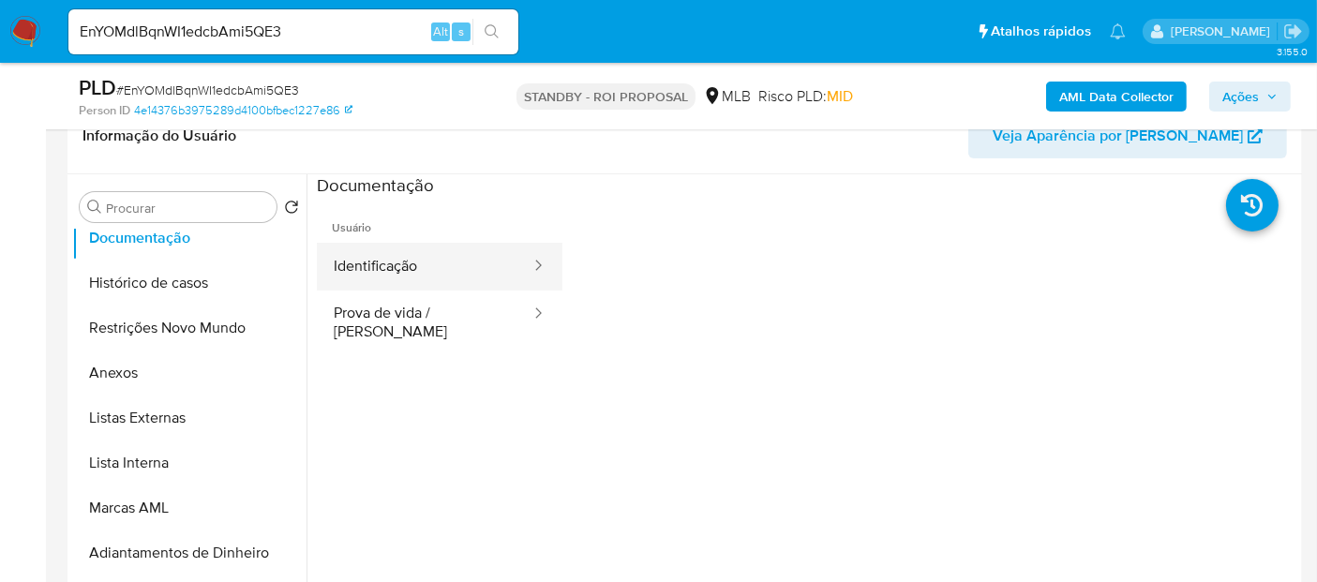
click at [428, 270] on button "Identificação" at bounding box center [425, 267] width 216 height 48
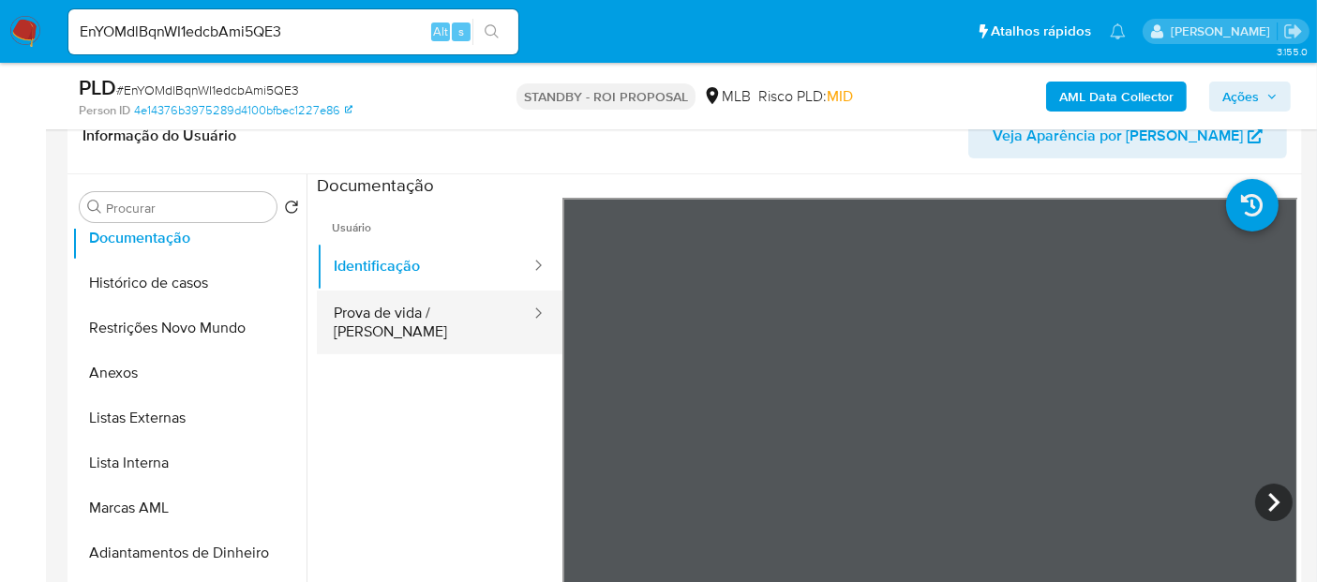
drag, startPoint x: 417, startPoint y: 318, endPoint x: 479, endPoint y: 328, distance: 62.7
click at [417, 319] on button "Prova de vida / [PERSON_NAME]" at bounding box center [425, 323] width 216 height 64
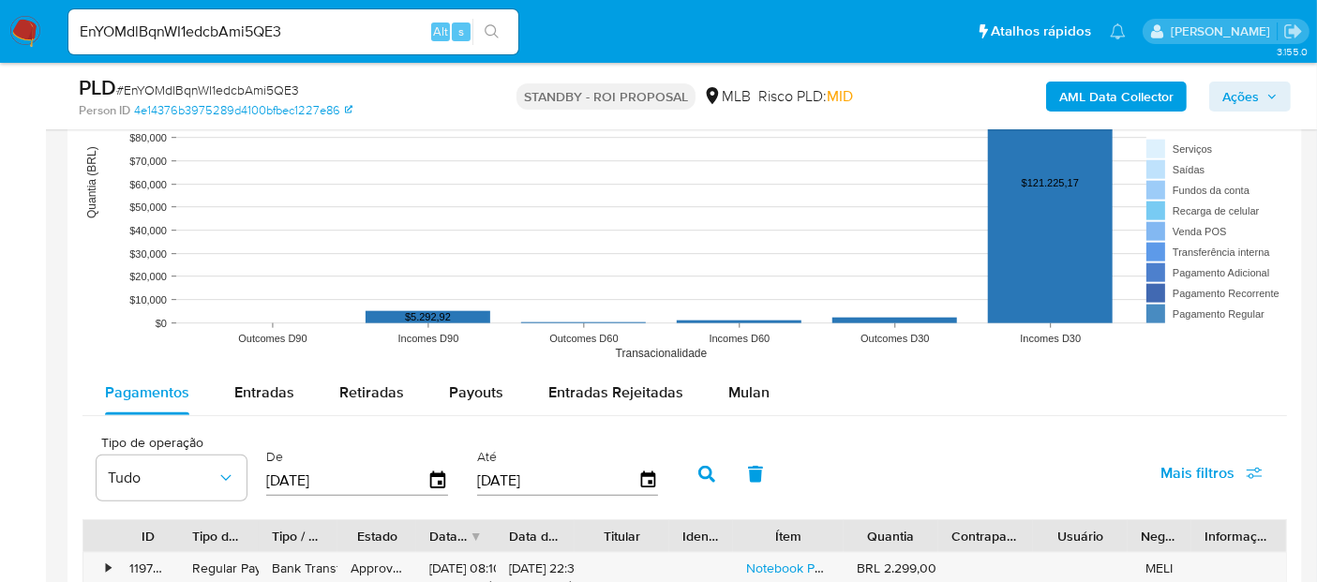
scroll to position [1875, 0]
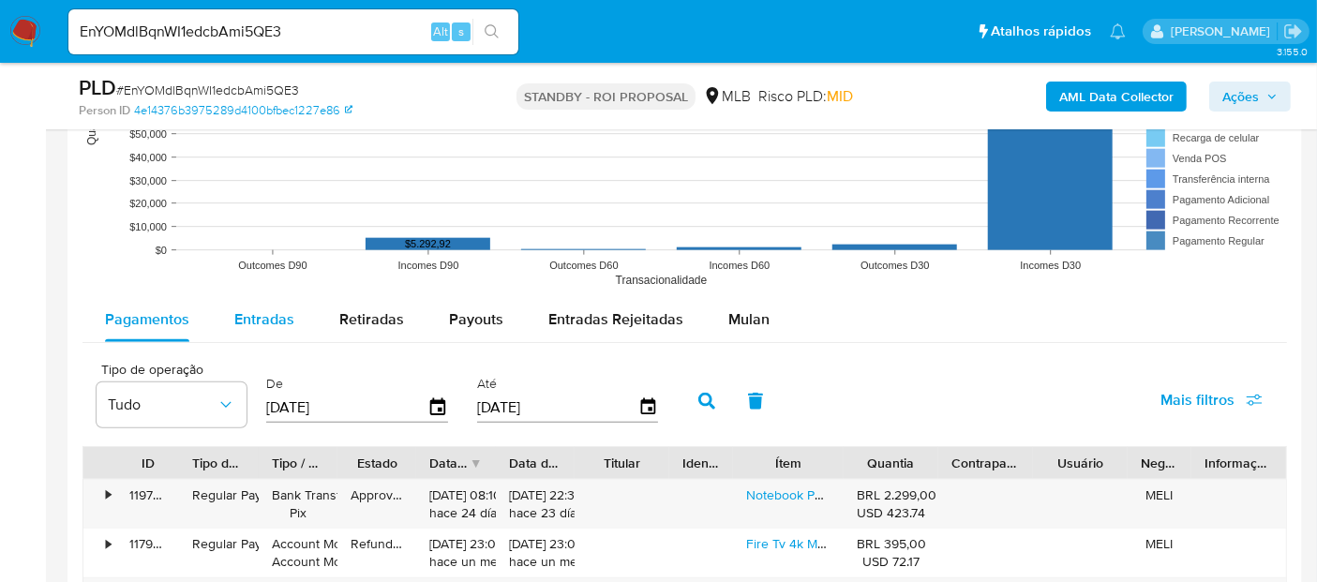
click at [255, 318] on span "Entradas" at bounding box center [264, 319] width 60 height 22
select select "10"
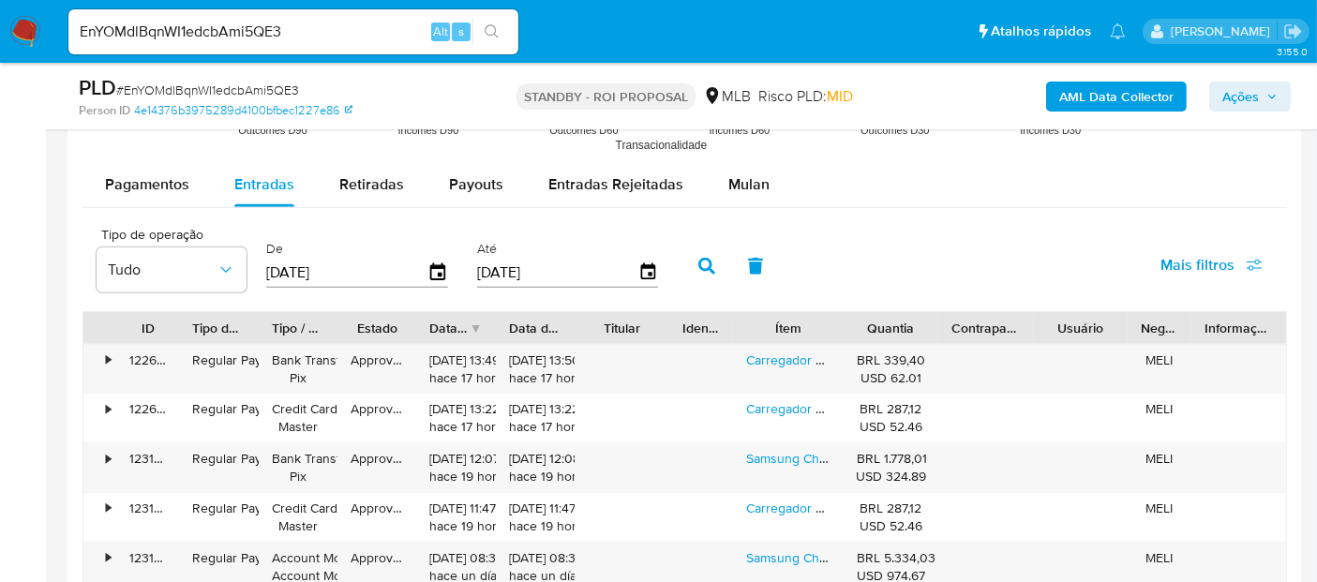
scroll to position [2027, 0]
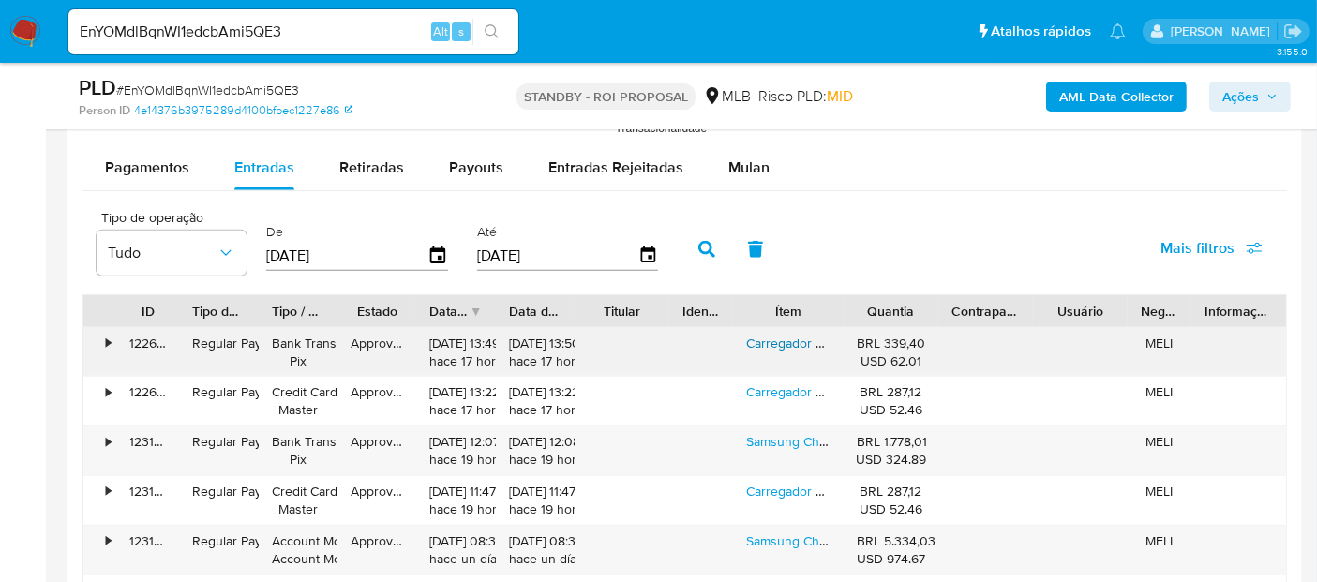
click at [794, 338] on link "Carregador Chromebook 4 E Galaxy Book 2 45w Cor [PERSON_NAME]" at bounding box center [951, 343] width 410 height 19
drag, startPoint x: 293, startPoint y: 31, endPoint x: 0, endPoint y: 31, distance: 292.5
click at [0, 31] on nav "Pausado Ver notificaciones EnYOMdlBqnWI1edcbAmi5QE3 Alt s Atalhos rápidos Presi…" at bounding box center [658, 31] width 1317 height 63
paste input "VZU93RP89rkjRsst466NfadQ"
type input "VZU93RP89rkjRsst466NfadQ"
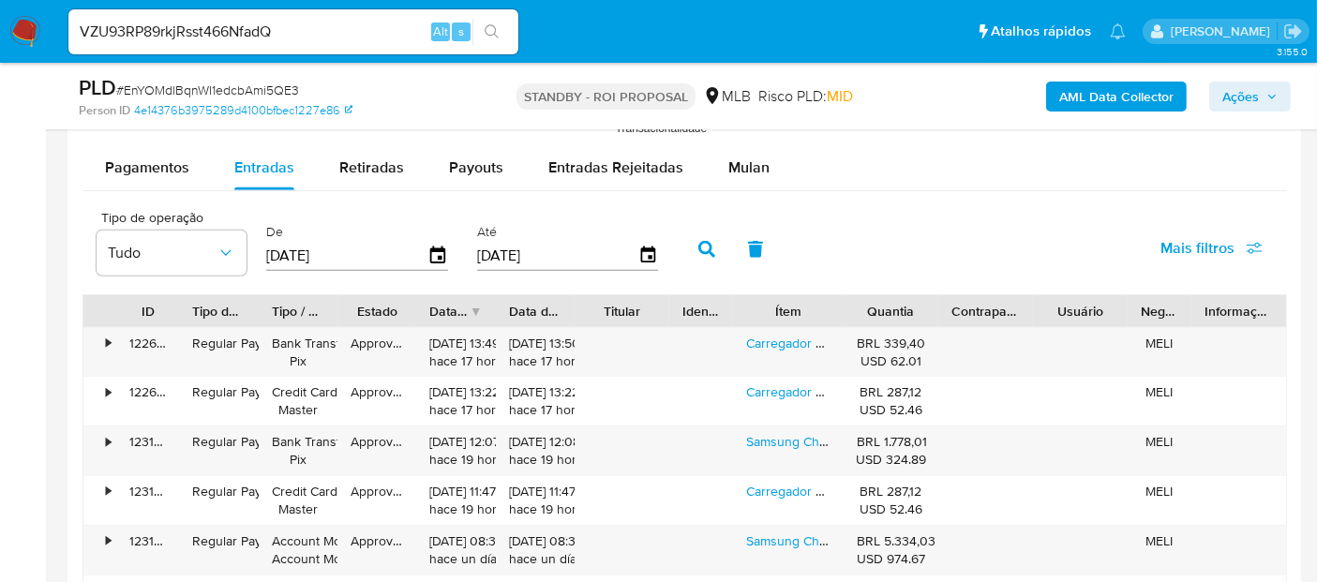
click at [492, 25] on icon "search-icon" at bounding box center [492, 31] width 15 height 15
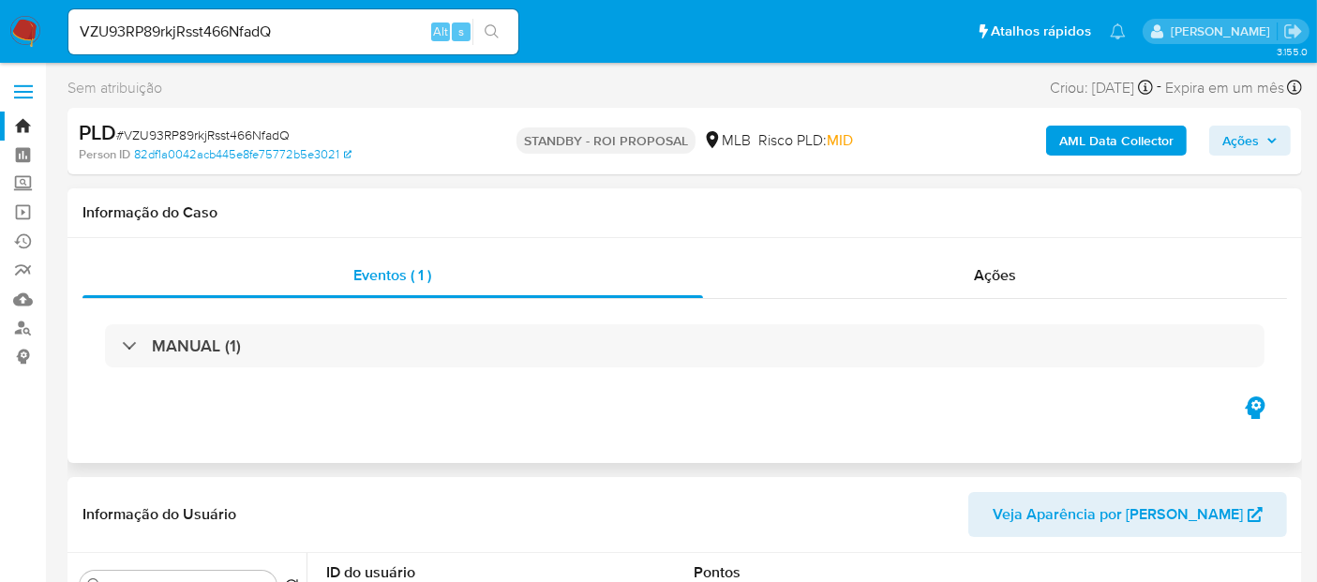
select select "10"
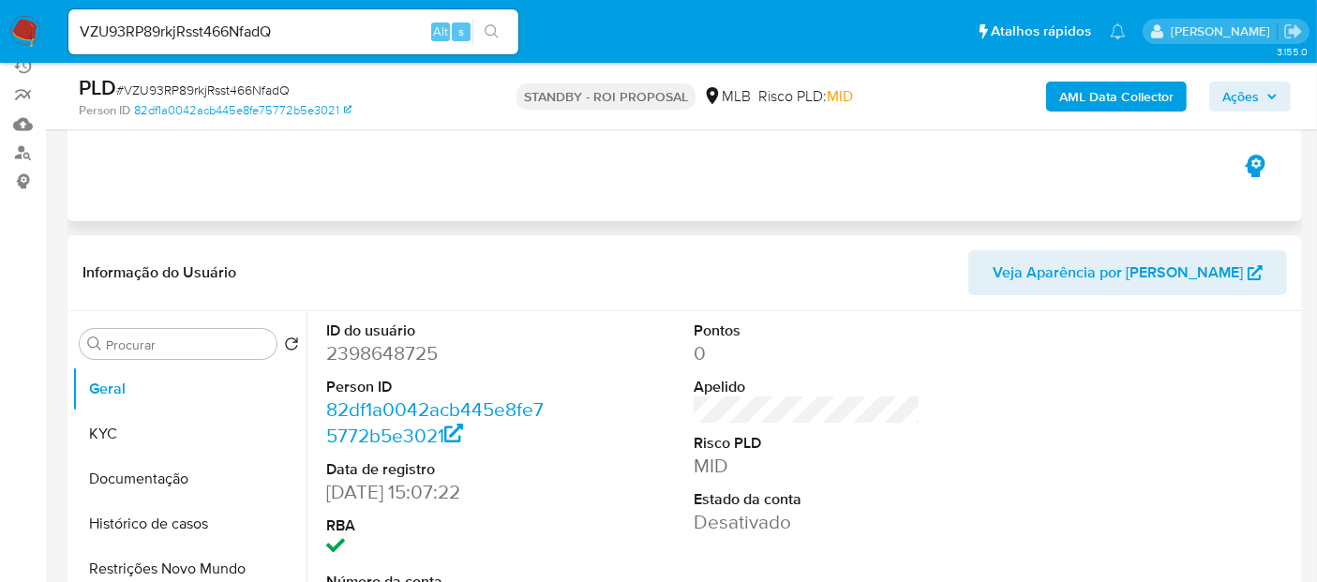
scroll to position [312, 0]
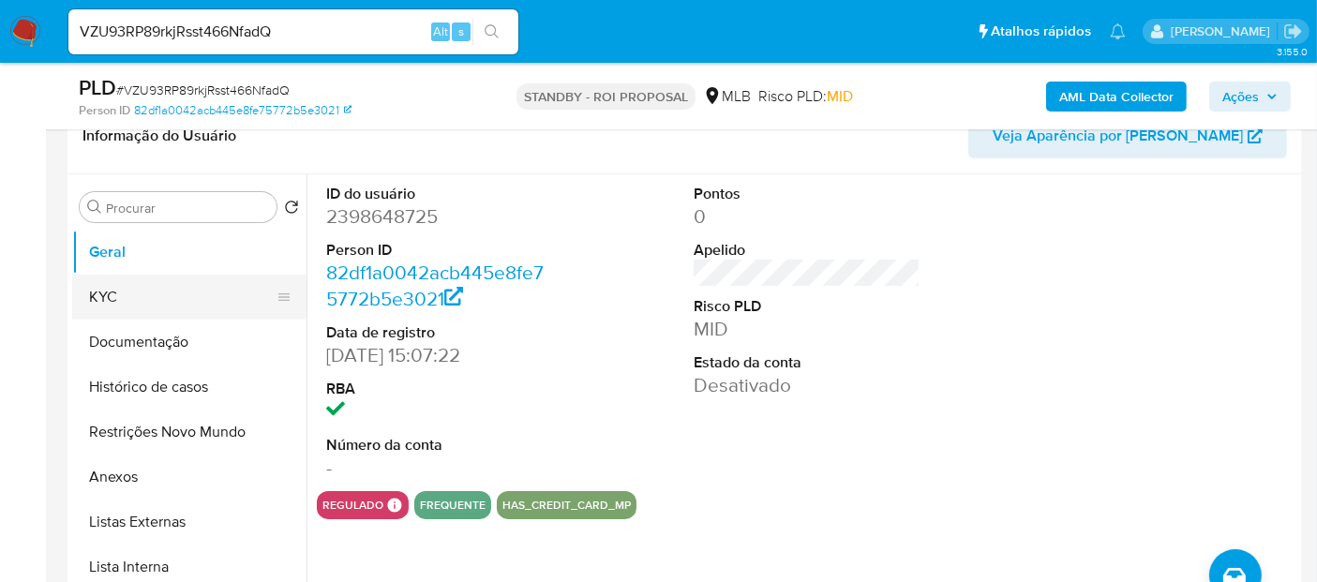
click at [128, 295] on button "KYC" at bounding box center [181, 297] width 219 height 45
